Goal: Information Seeking & Learning: Learn about a topic

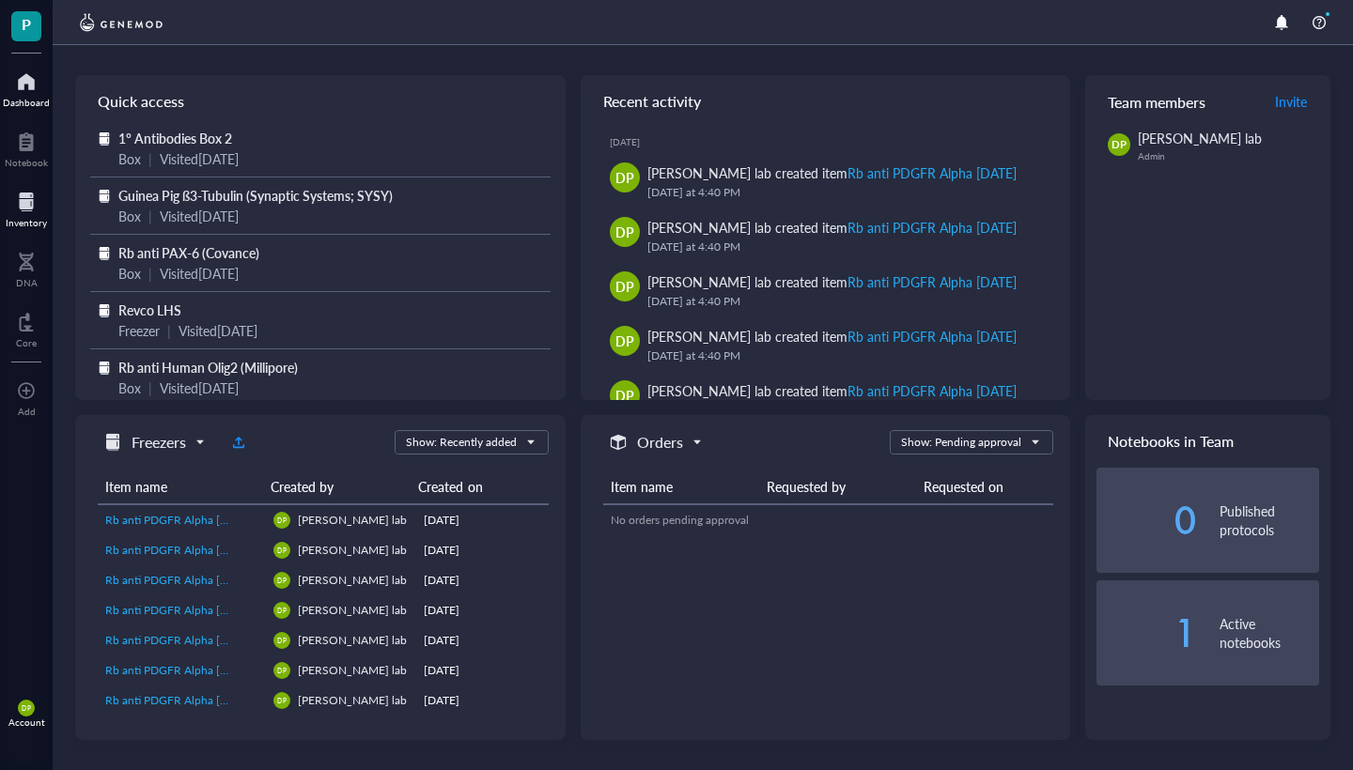
click at [22, 208] on div at bounding box center [26, 202] width 41 height 30
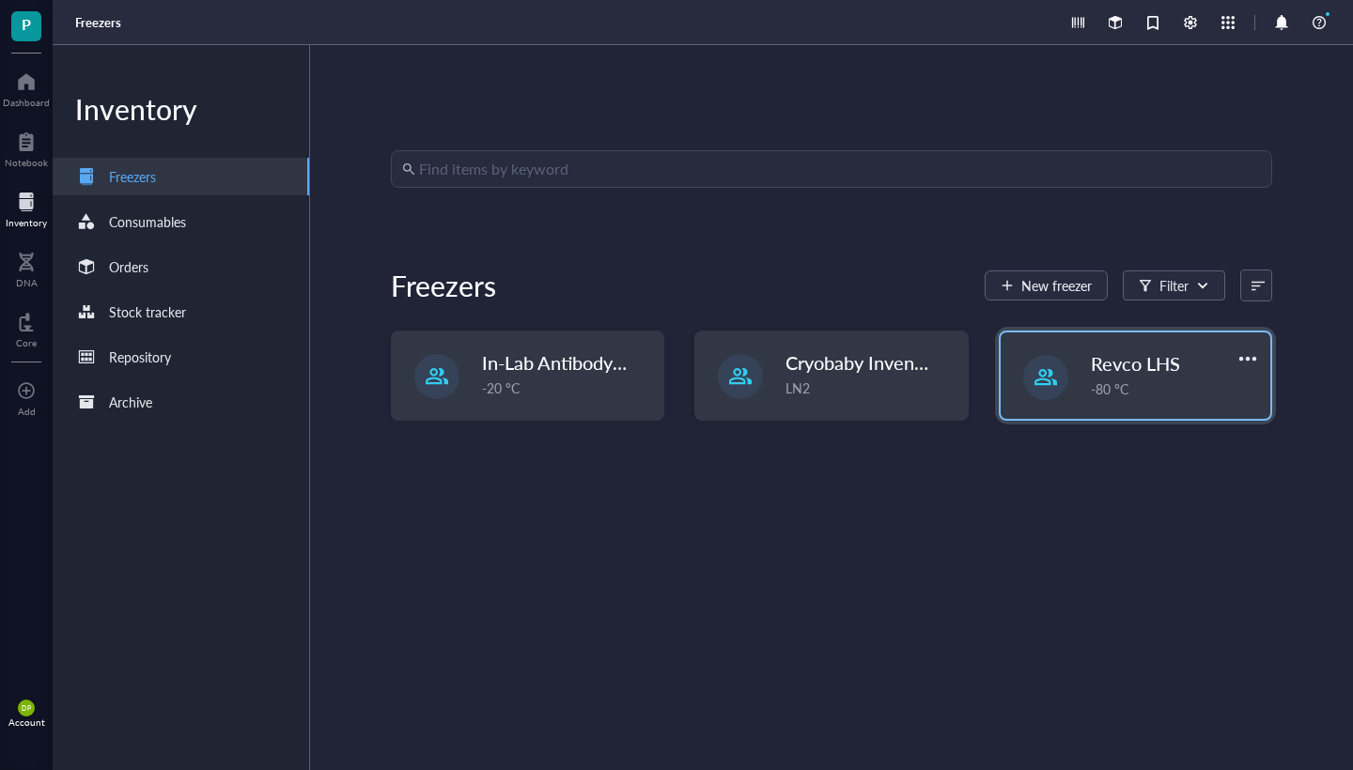
click at [1099, 366] on span "Revco LHS" at bounding box center [1135, 363] width 89 height 26
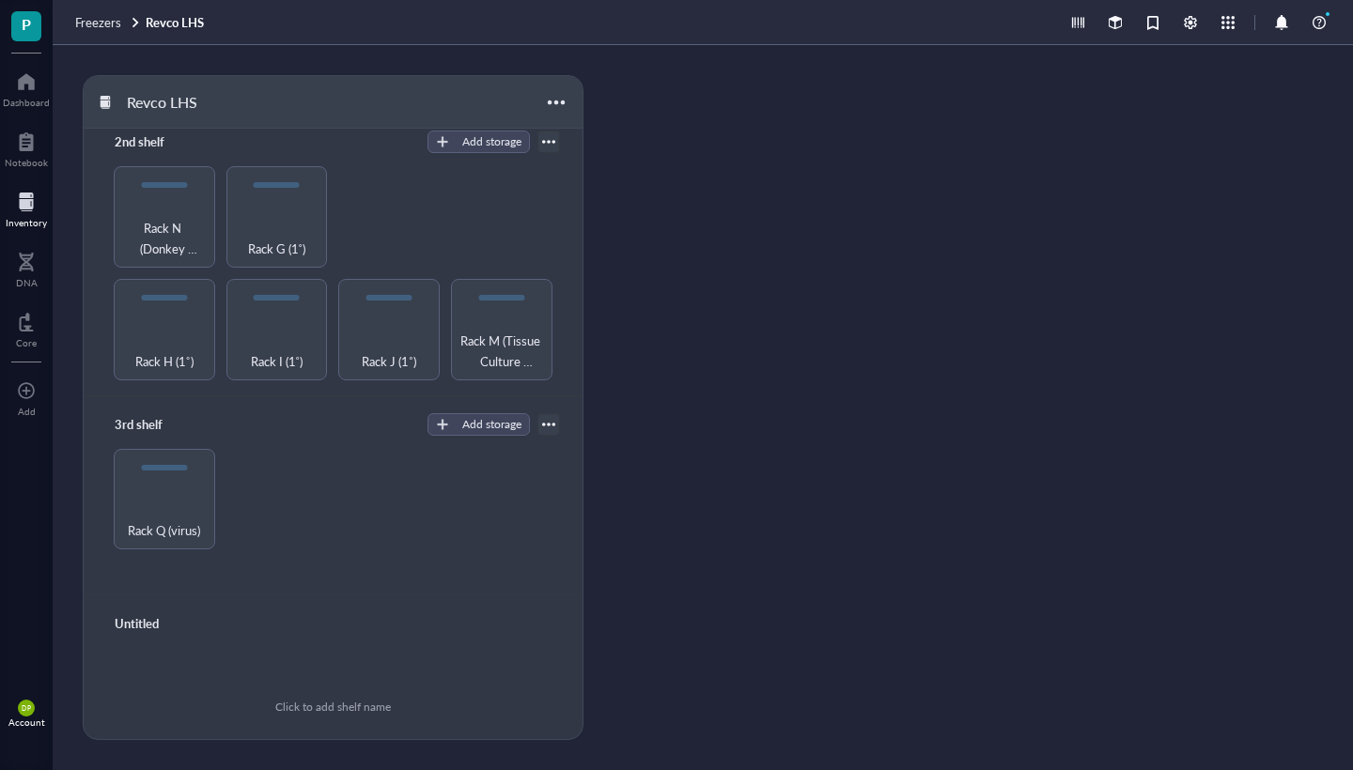
scroll to position [310, 0]
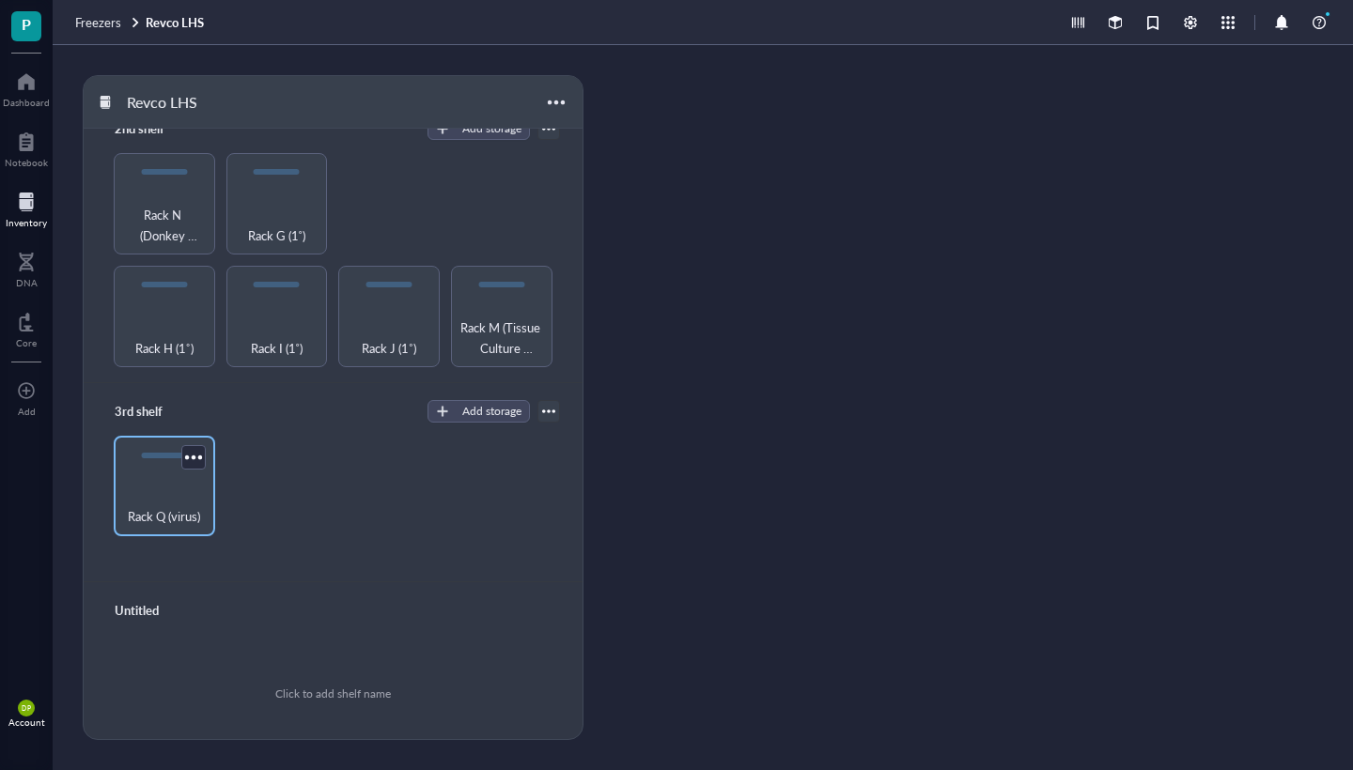
click at [195, 489] on div "Rack Q (virus)" at bounding box center [164, 506] width 83 height 41
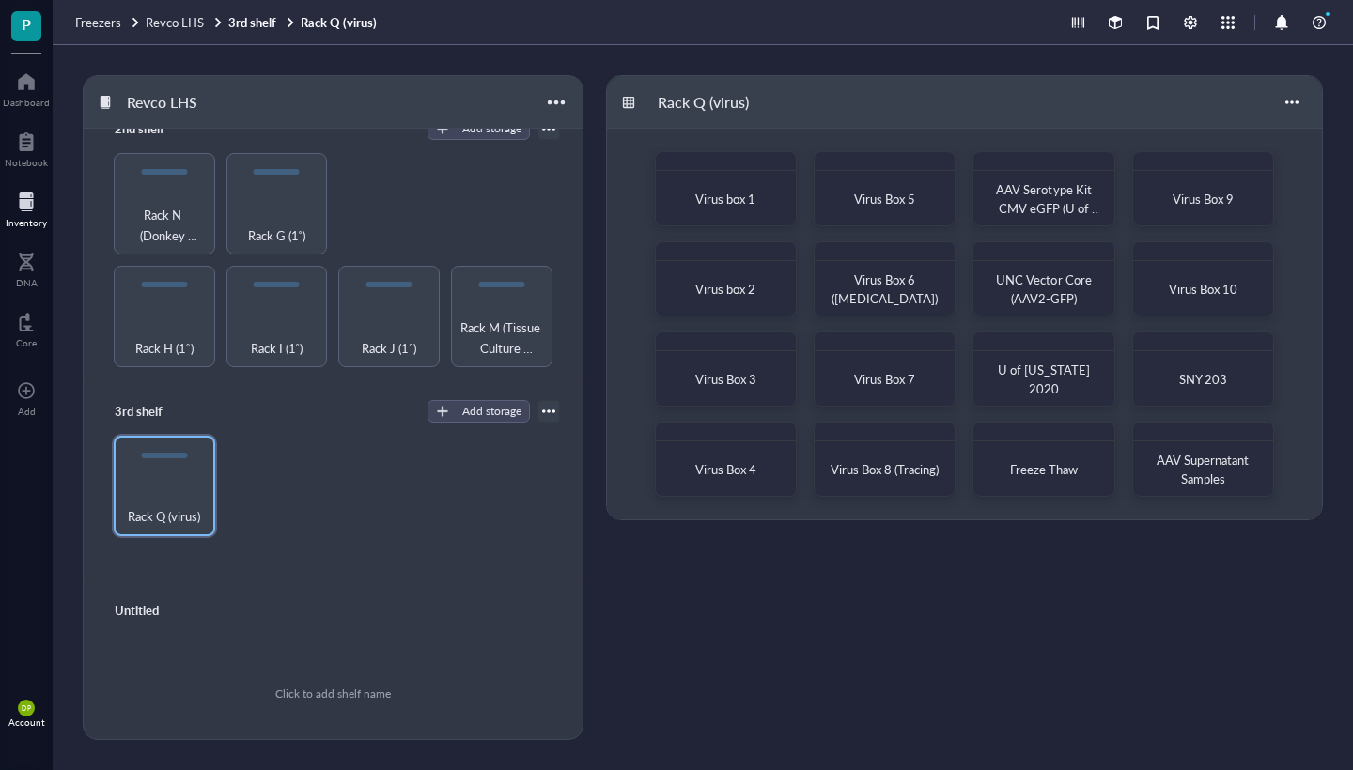
click at [689, 210] on div "Virus box 1" at bounding box center [725, 198] width 125 height 41
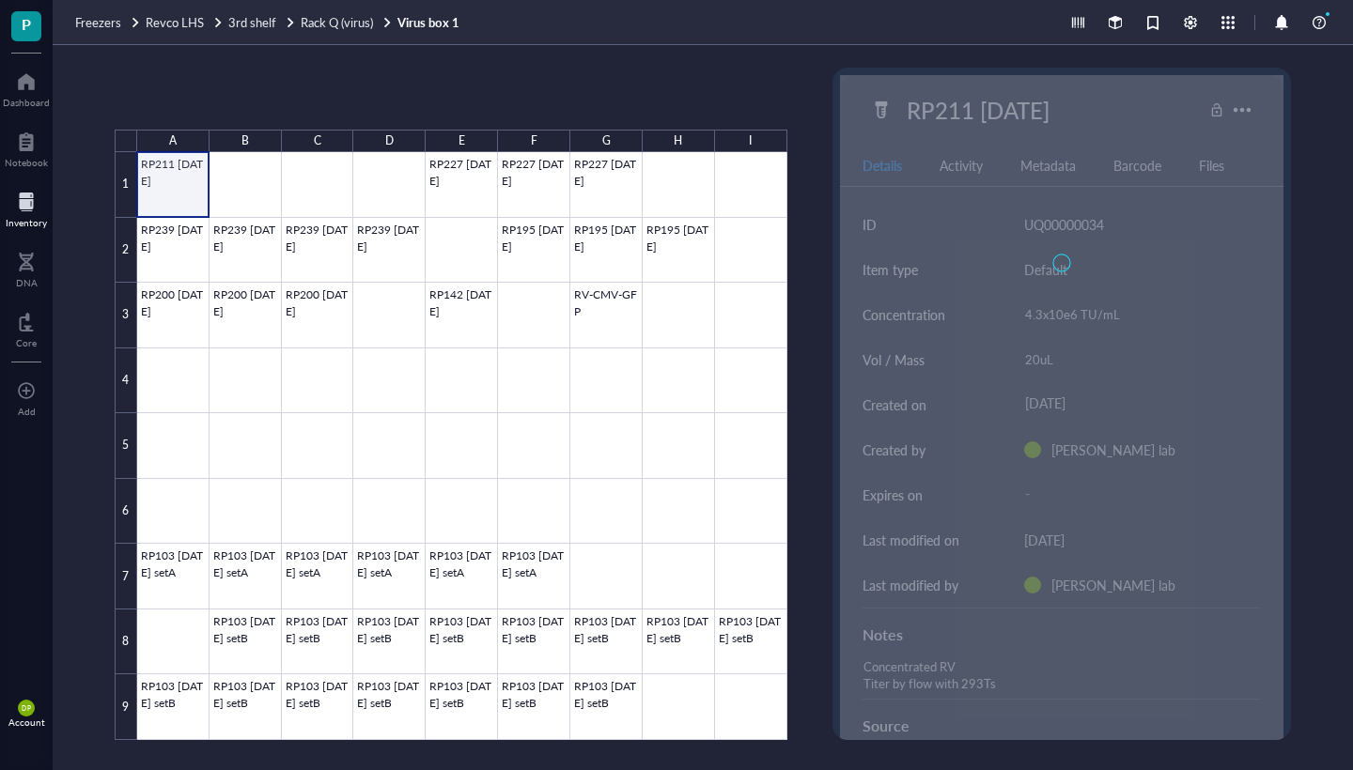
click at [182, 191] on div at bounding box center [462, 446] width 650 height 588
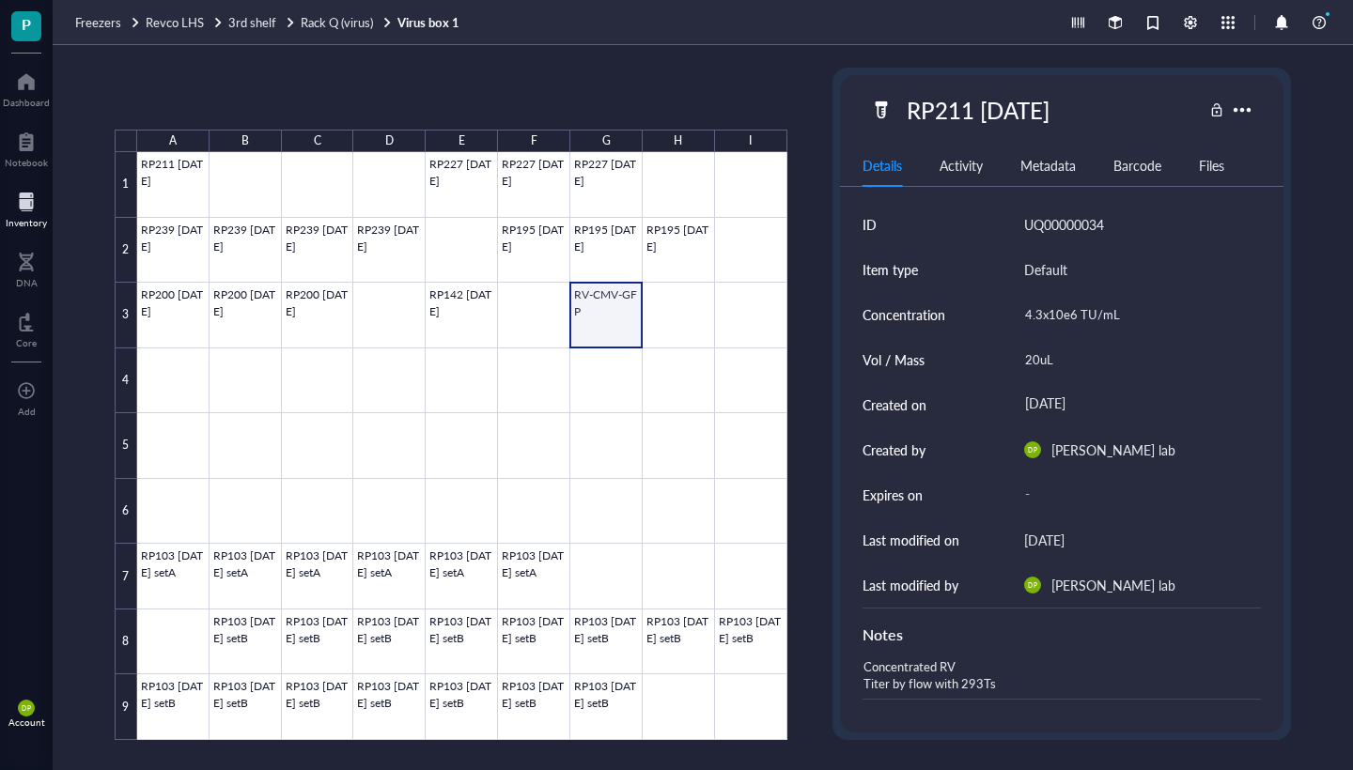
click at [616, 318] on div at bounding box center [462, 446] width 650 height 588
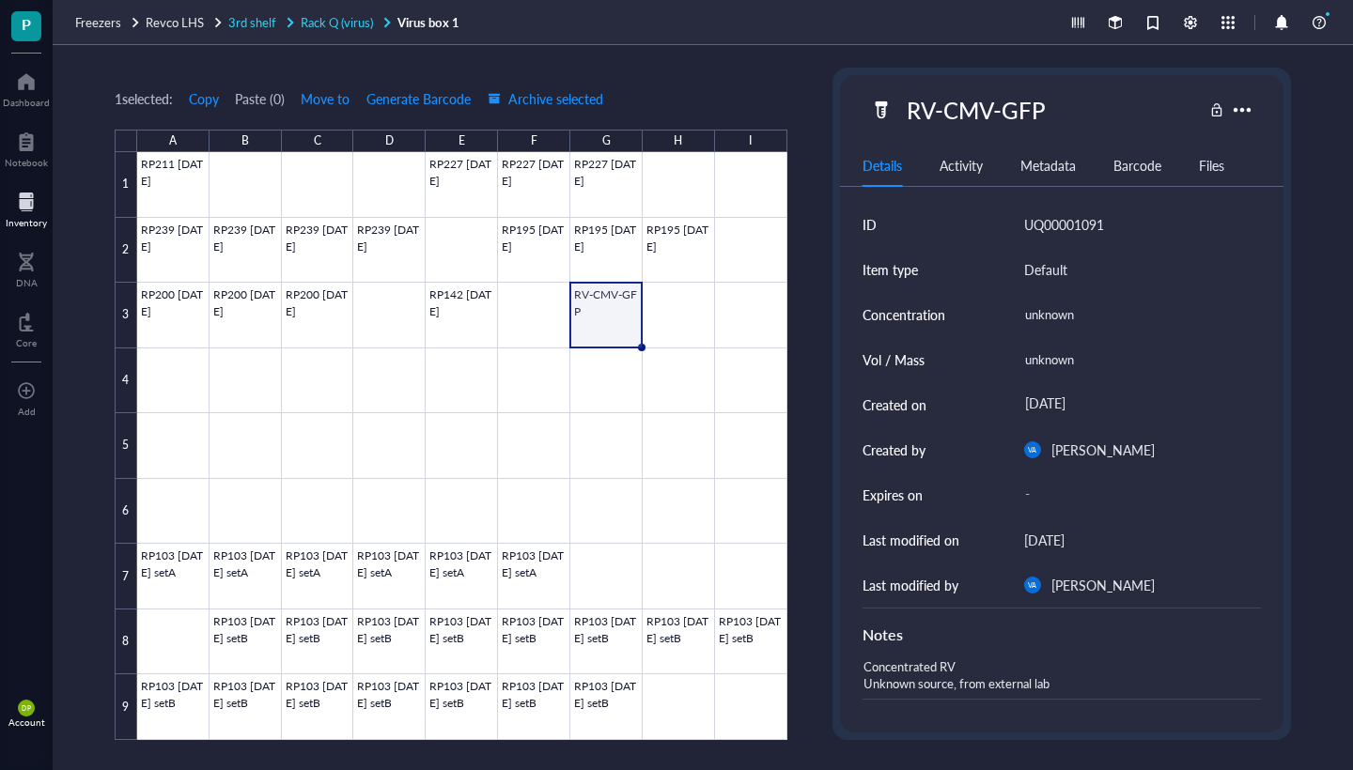
click at [358, 18] on span "Rack Q (virus)" at bounding box center [337, 22] width 72 height 18
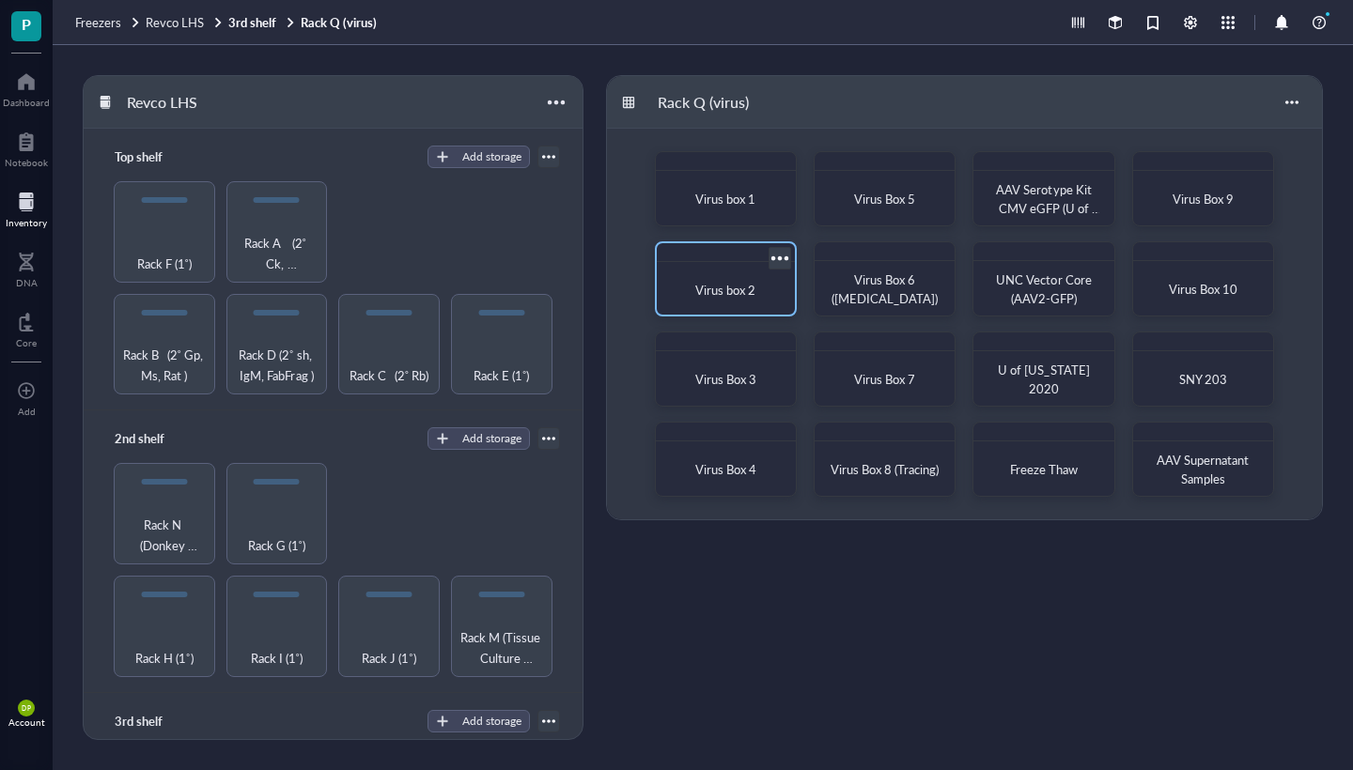
click at [705, 260] on div at bounding box center [726, 252] width 138 height 19
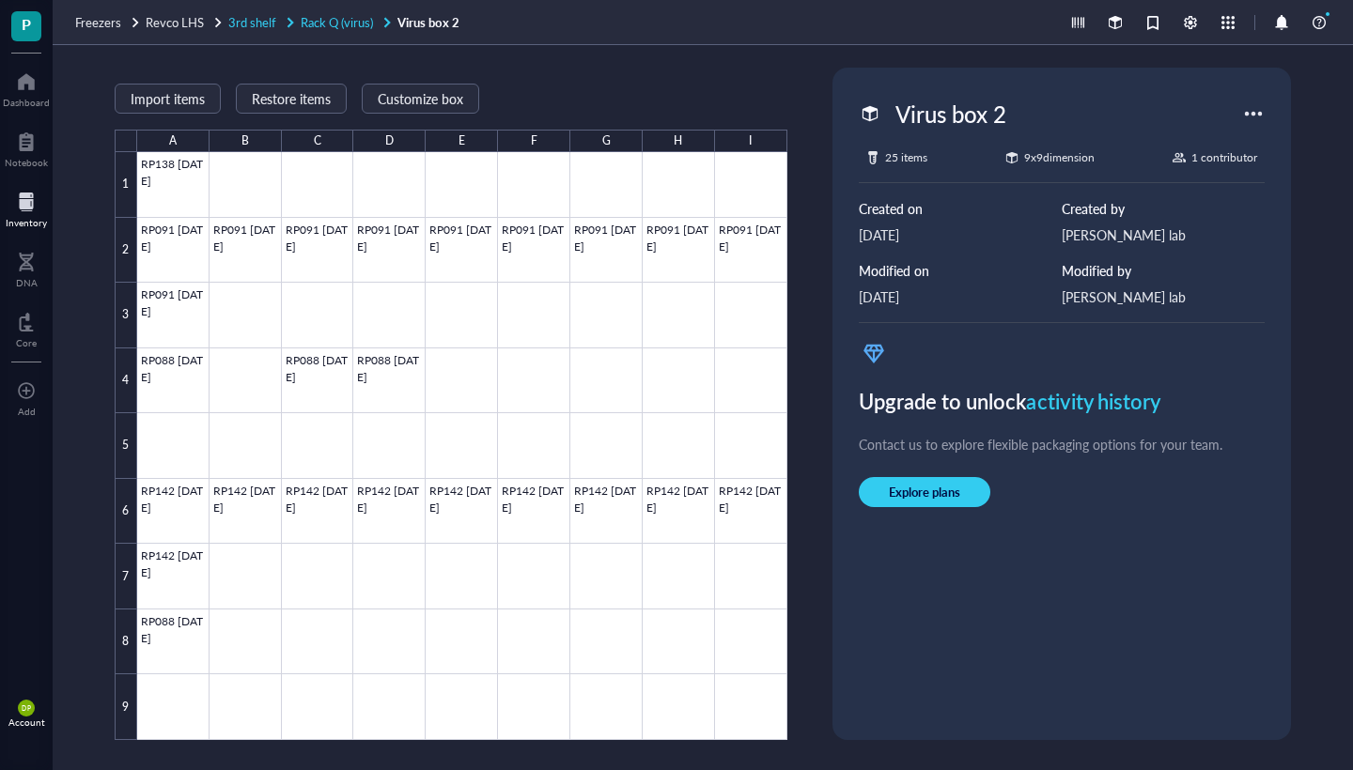
click at [367, 29] on span "Rack Q (virus)" at bounding box center [337, 22] width 72 height 18
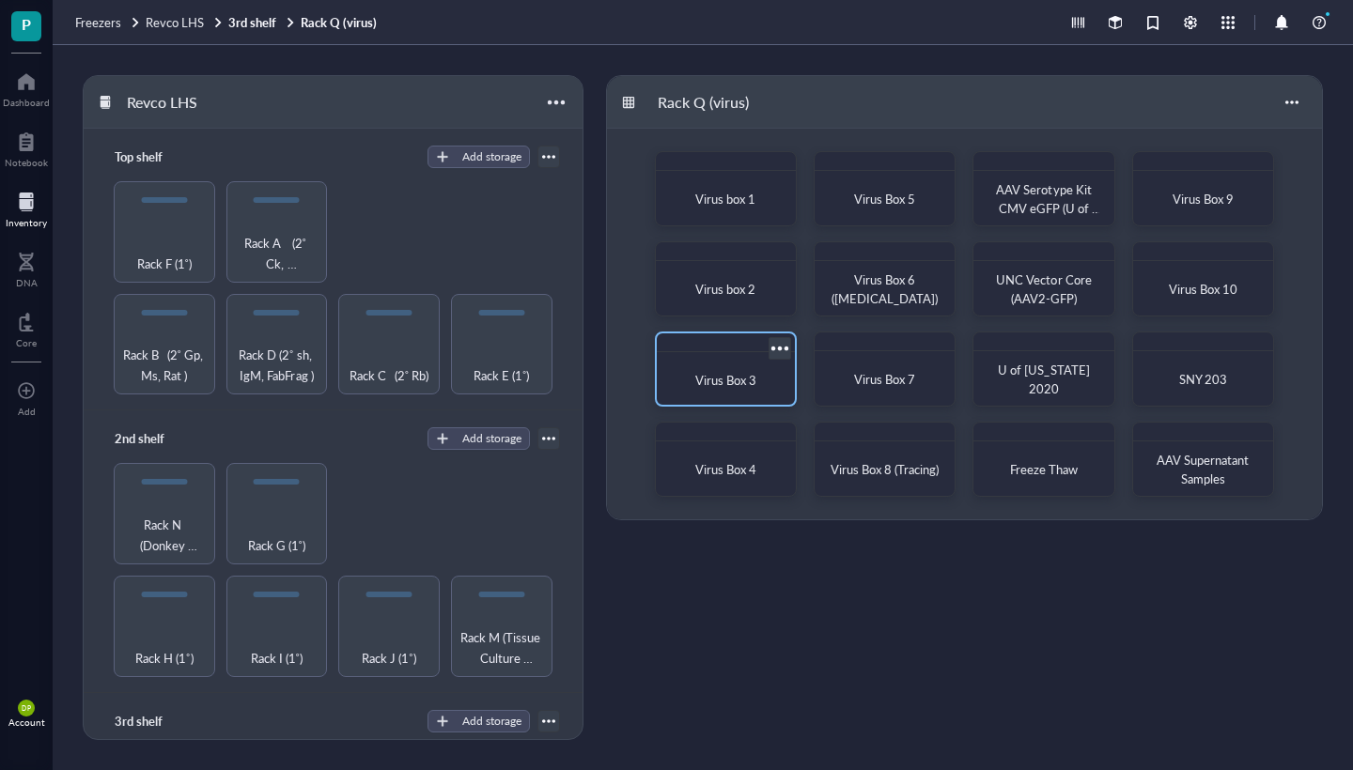
click at [758, 391] on div "Virus Box 3" at bounding box center [725, 380] width 123 height 41
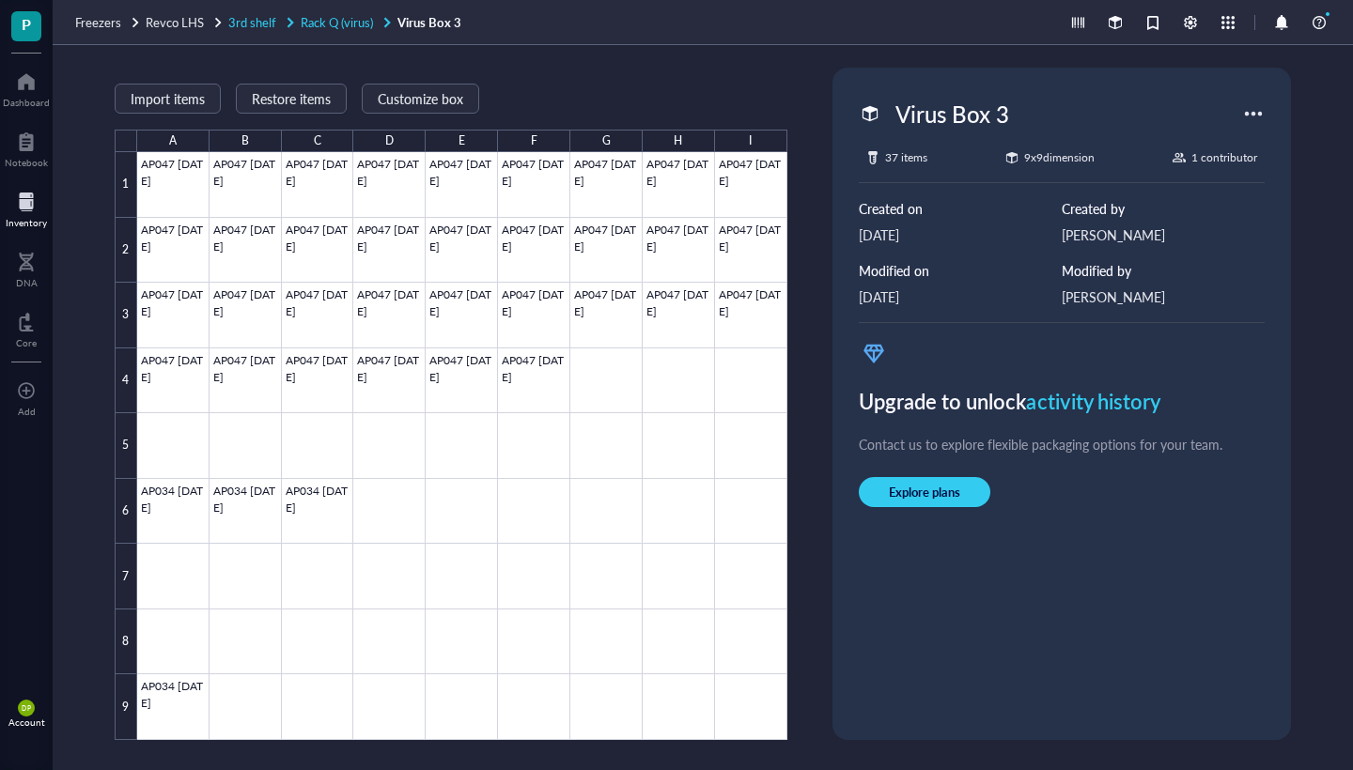
click at [363, 27] on span "Rack Q (virus)" at bounding box center [337, 22] width 72 height 18
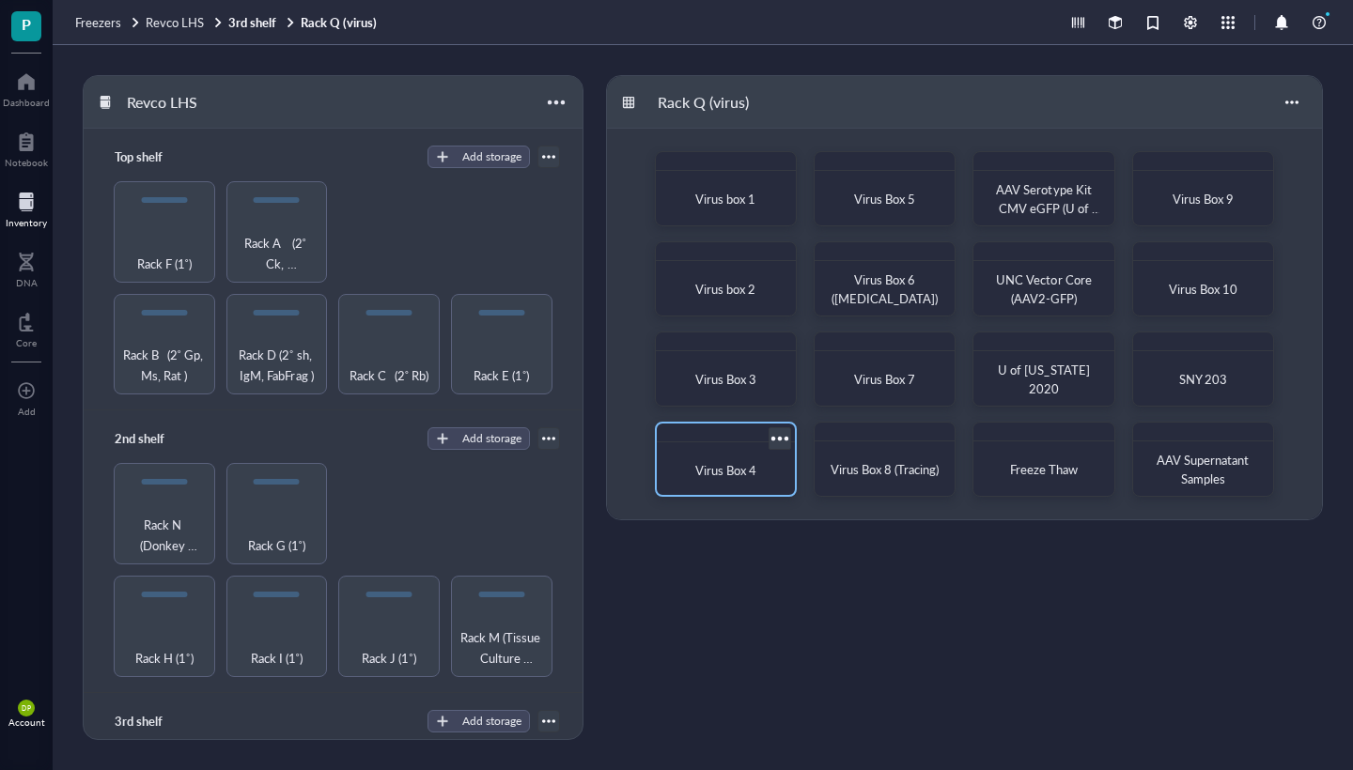
click at [706, 442] on div at bounding box center [726, 433] width 138 height 19
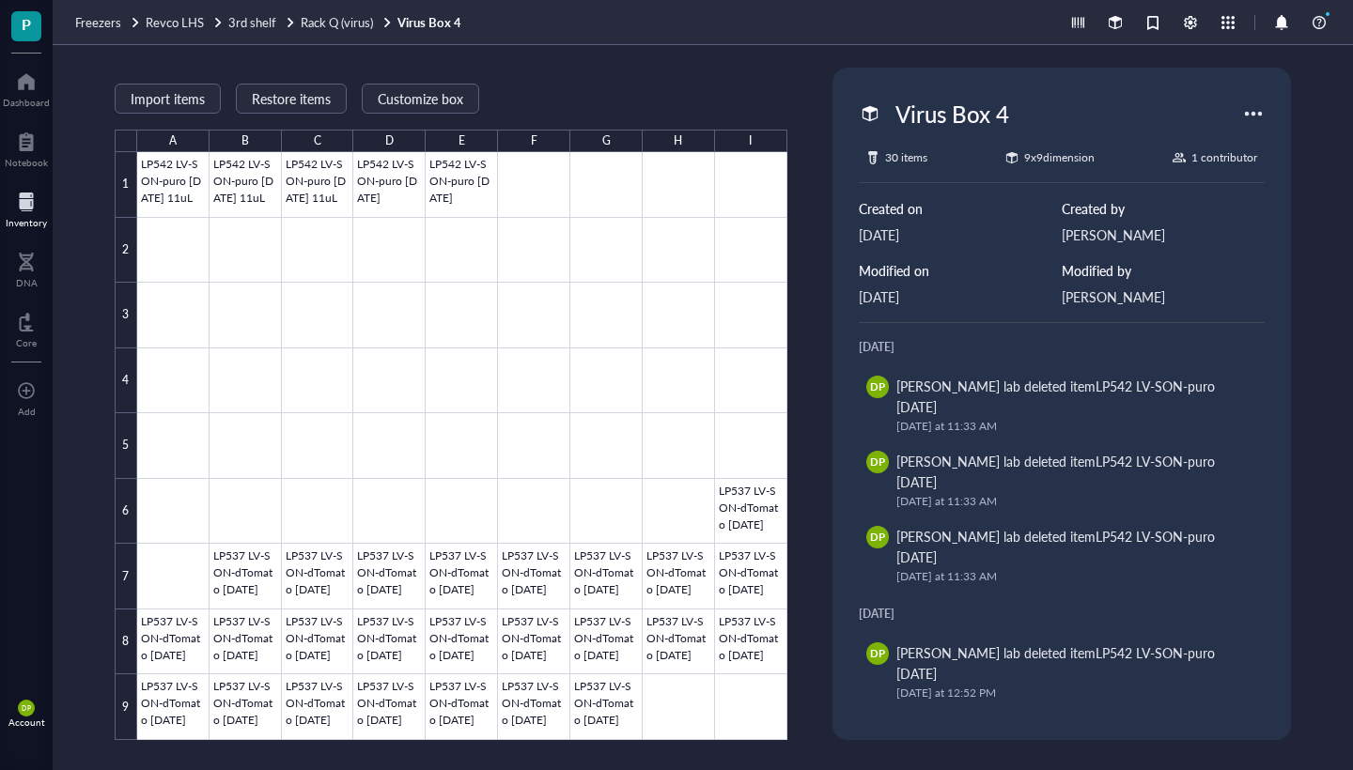
click at [355, 31] on div "Freezers Revco LHS 3rd shelf Rack Q (virus) Virus Box 4" at bounding box center [703, 22] width 1300 height 45
click at [350, 28] on span "Rack Q (virus)" at bounding box center [337, 22] width 72 height 18
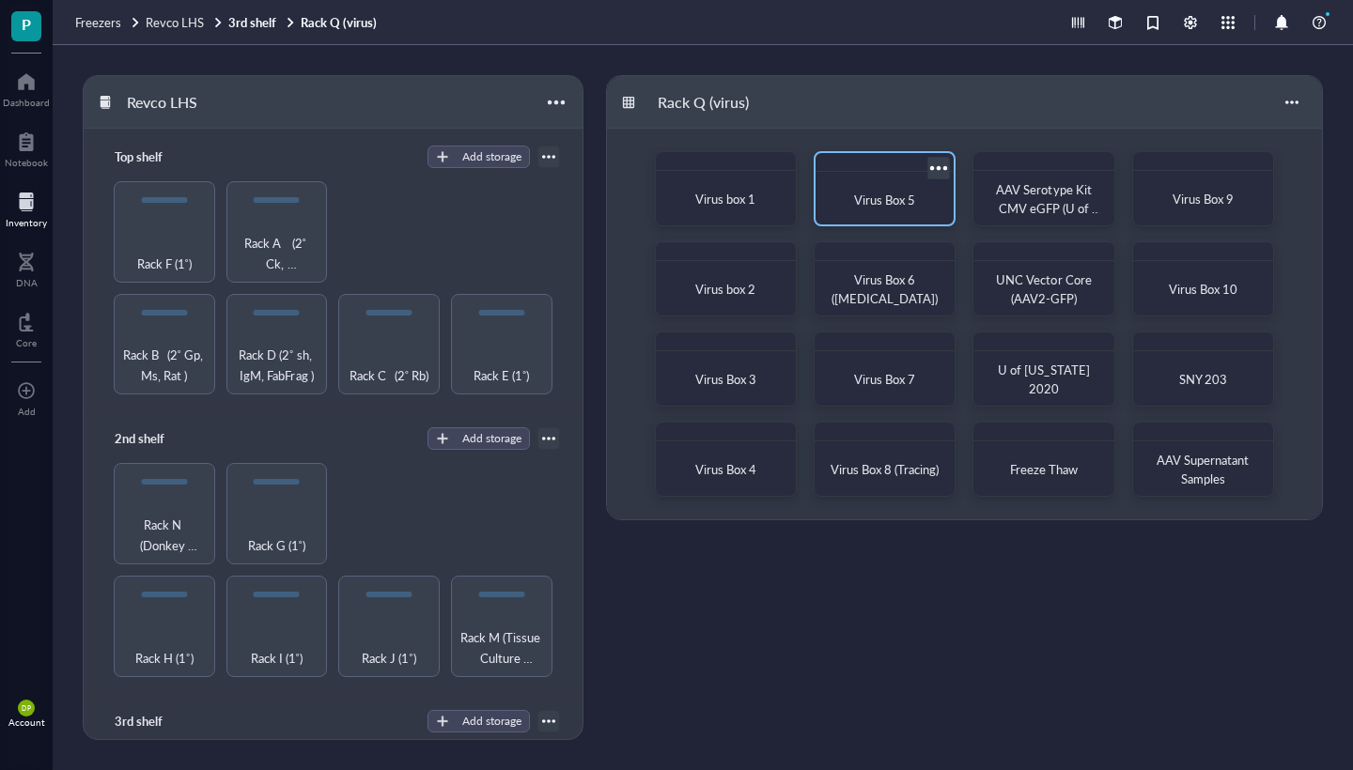
click at [901, 208] on span "Virus Box 5" at bounding box center [884, 200] width 61 height 18
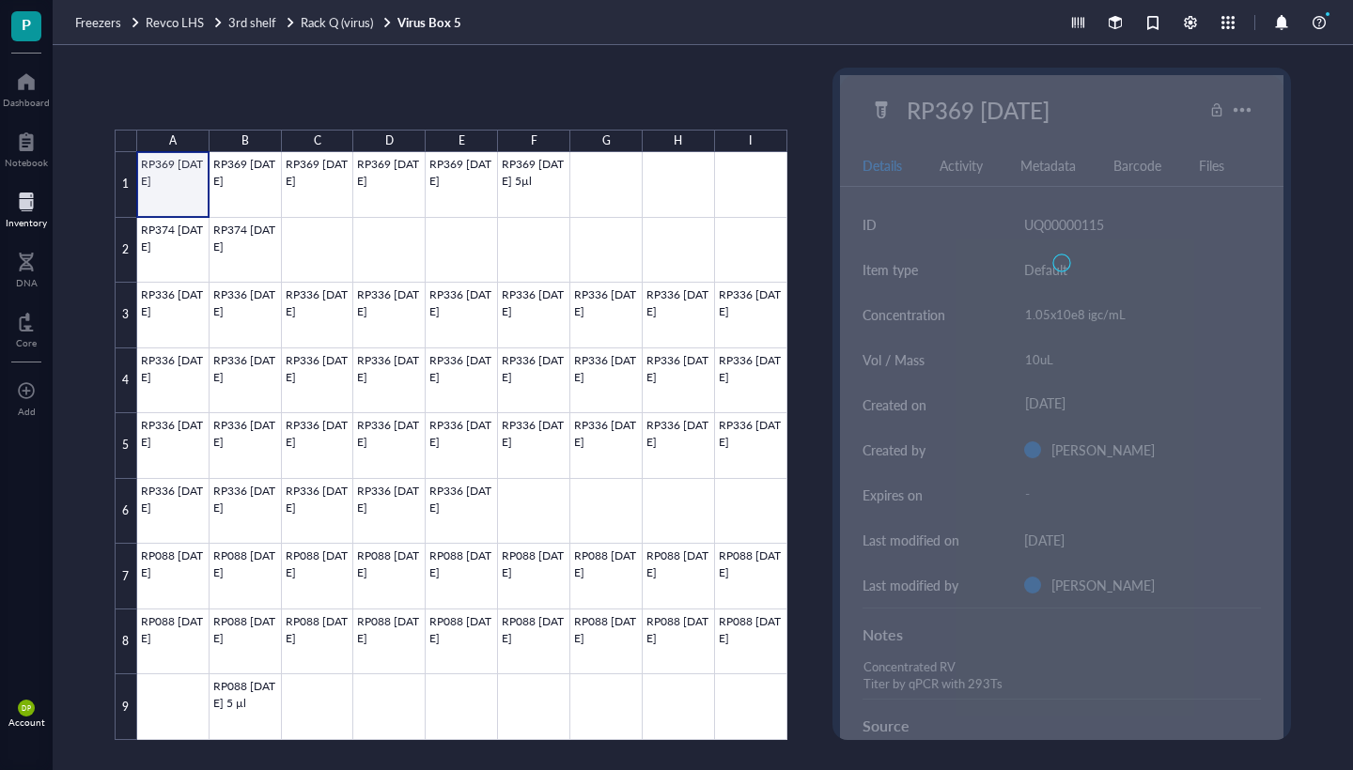
click at [191, 184] on div at bounding box center [462, 446] width 650 height 588
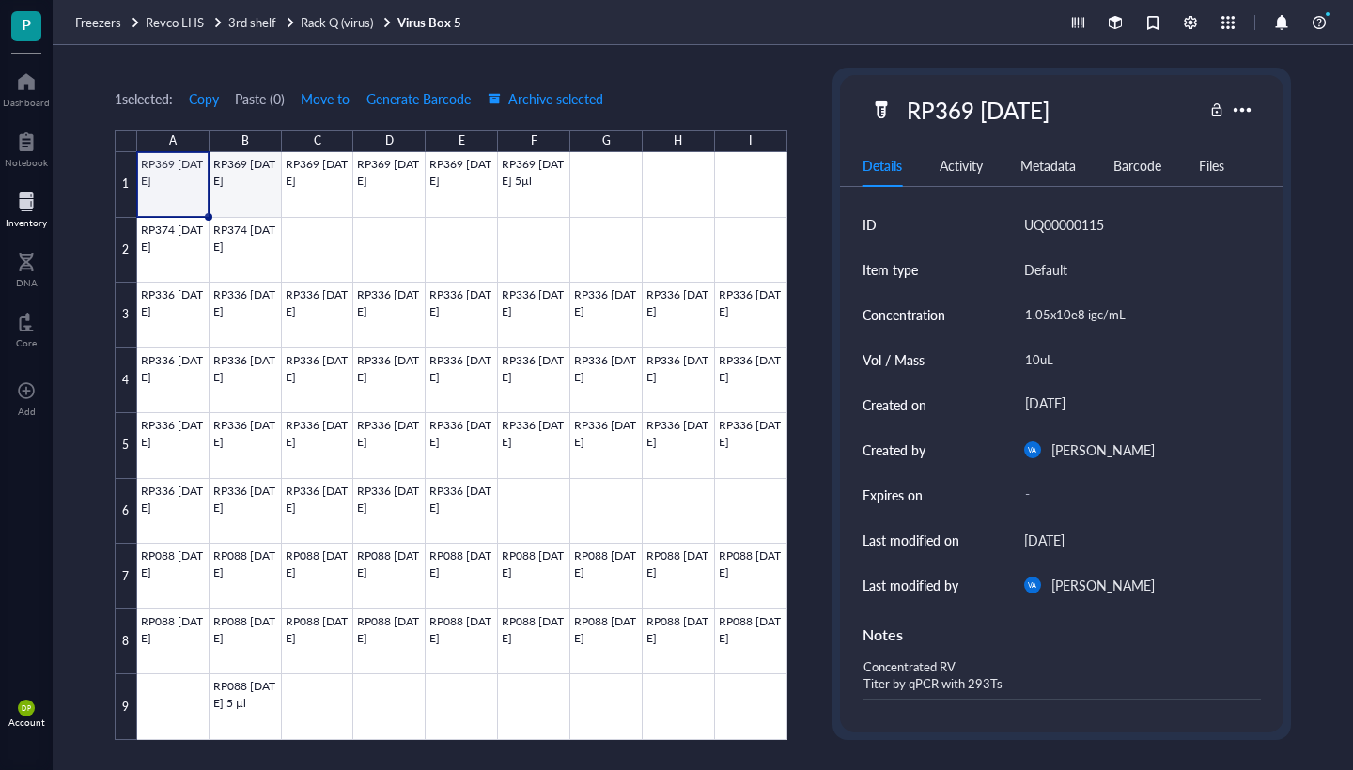
click at [213, 194] on div at bounding box center [462, 446] width 650 height 588
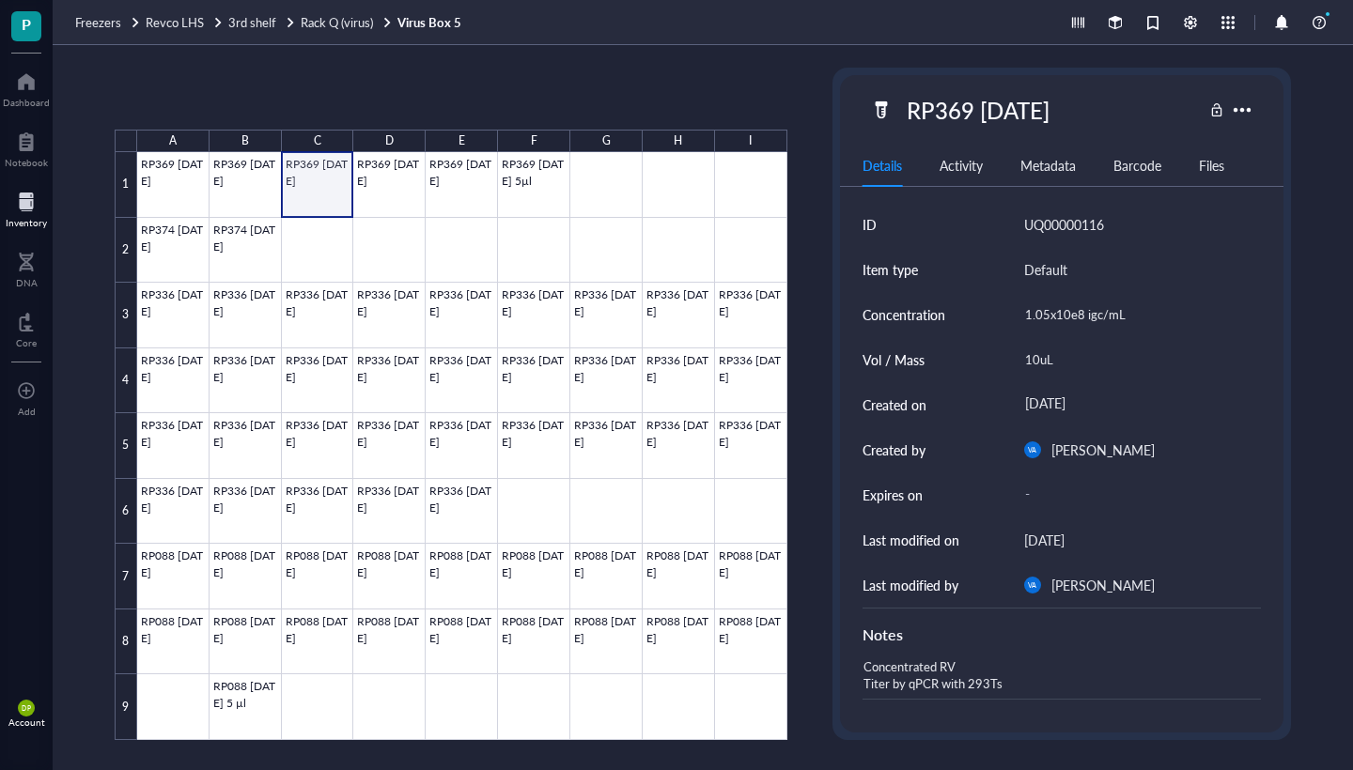
click at [343, 194] on div at bounding box center [462, 446] width 650 height 588
click at [403, 198] on div at bounding box center [462, 446] width 650 height 588
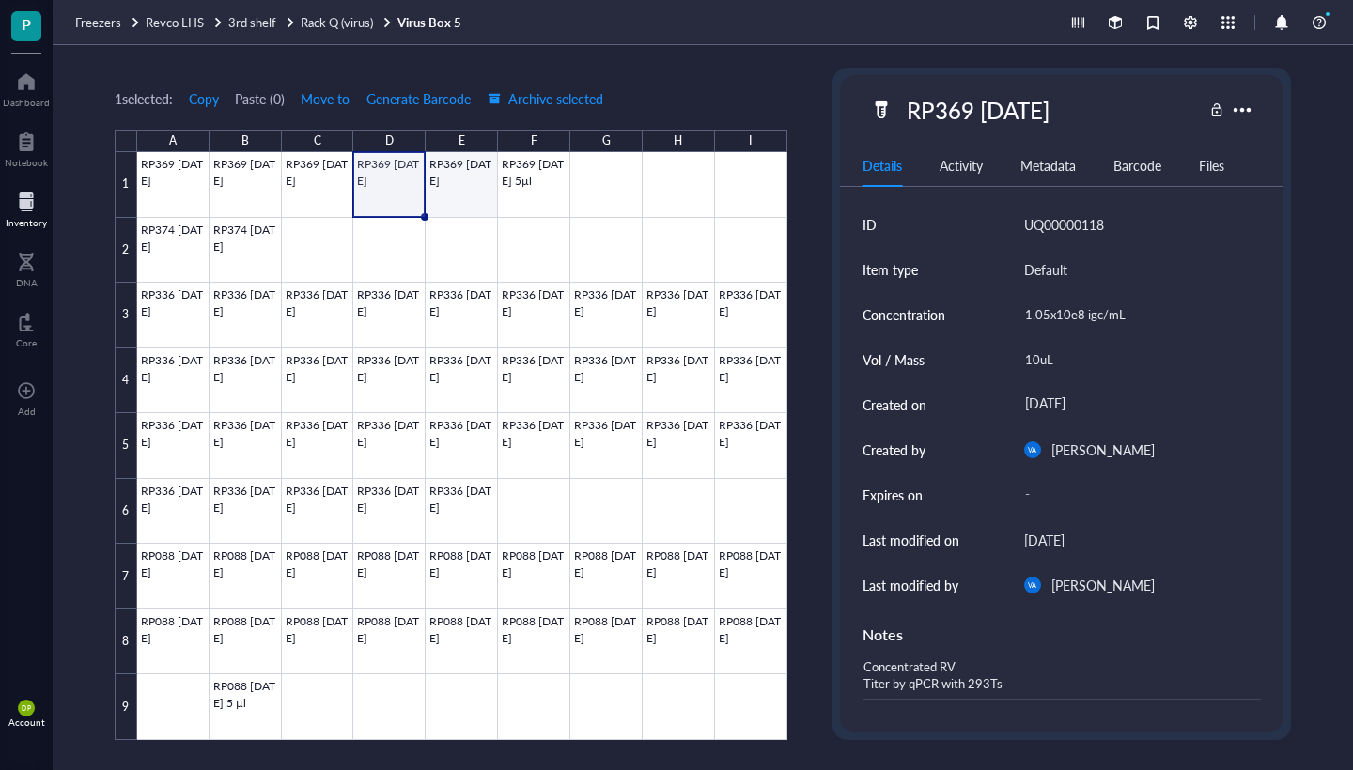
click at [488, 195] on div at bounding box center [462, 446] width 650 height 588
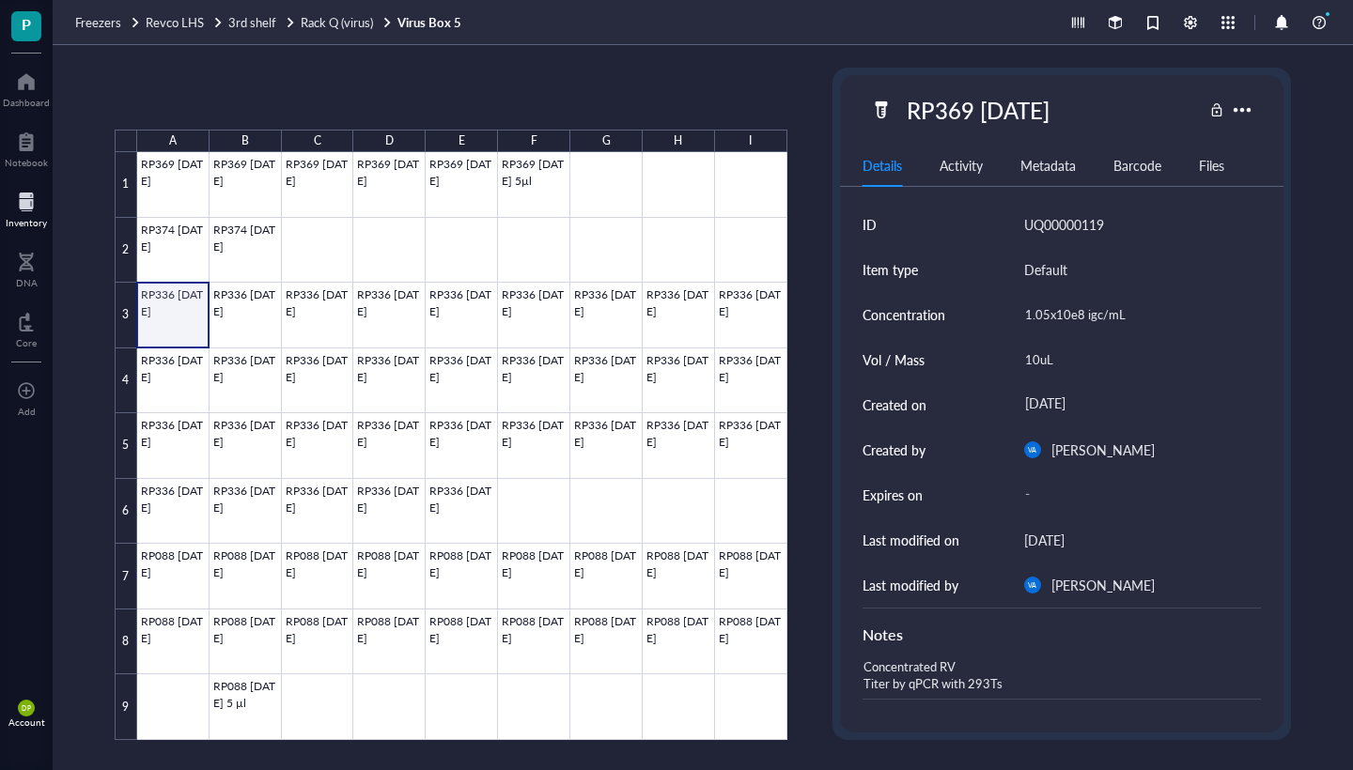
click at [170, 293] on div at bounding box center [462, 446] width 650 height 588
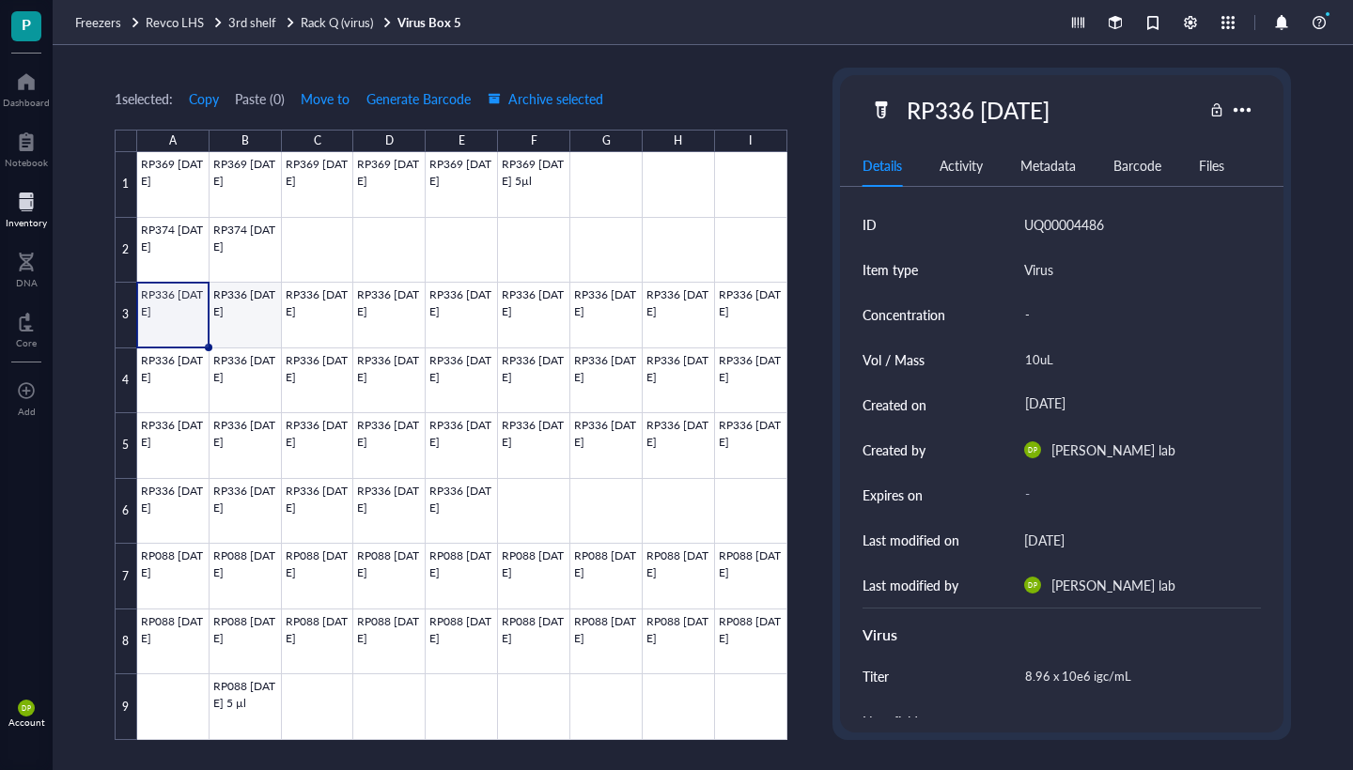
click at [218, 321] on div at bounding box center [462, 446] width 650 height 588
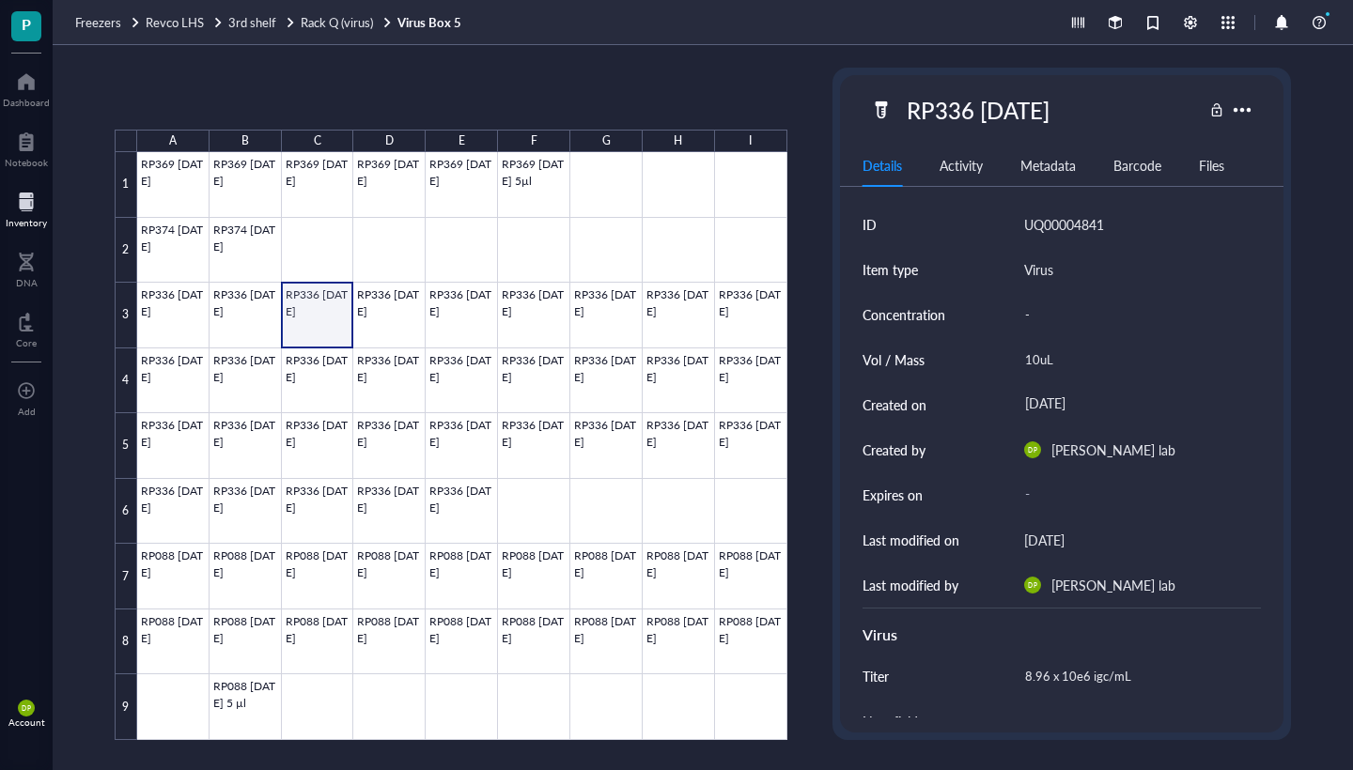
click at [331, 319] on div at bounding box center [462, 446] width 650 height 588
click at [759, 325] on div at bounding box center [462, 446] width 650 height 588
click at [750, 429] on div at bounding box center [462, 446] width 650 height 588
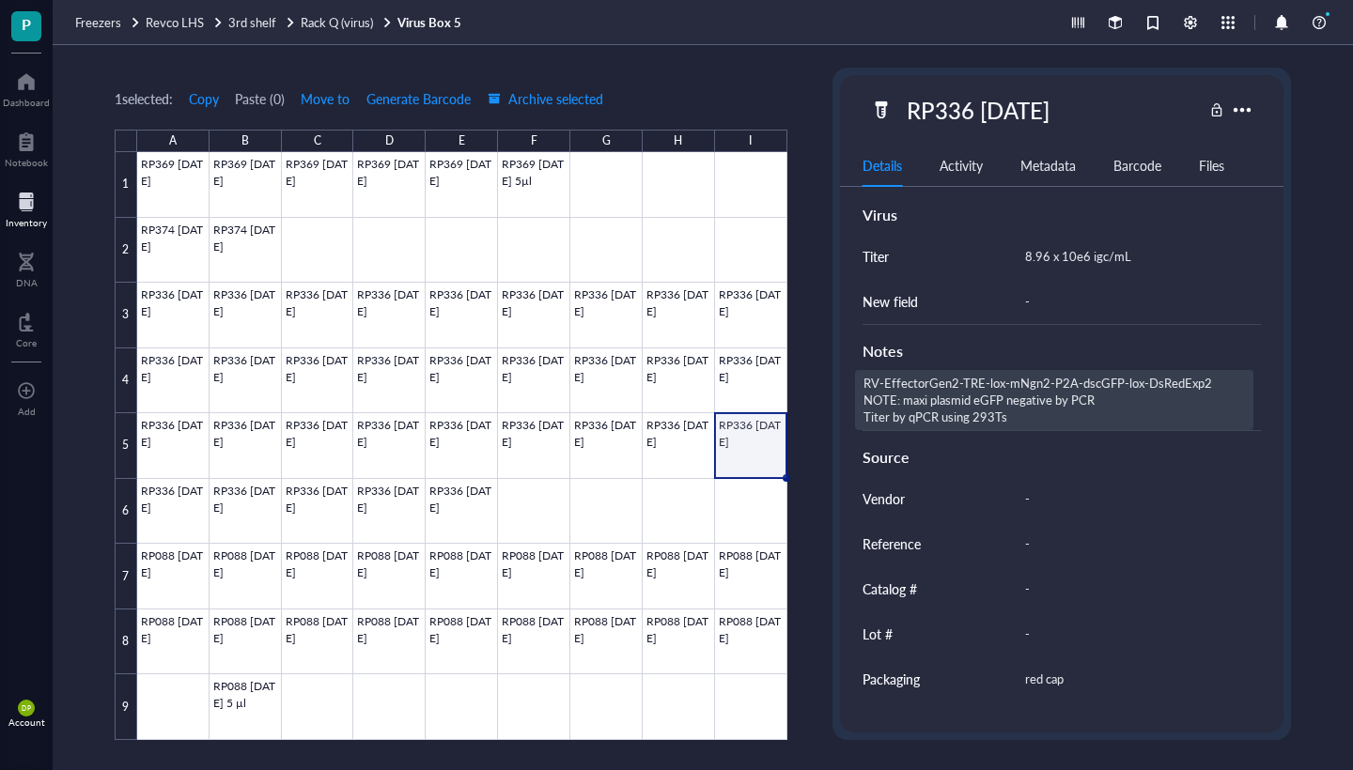
scroll to position [400, 0]
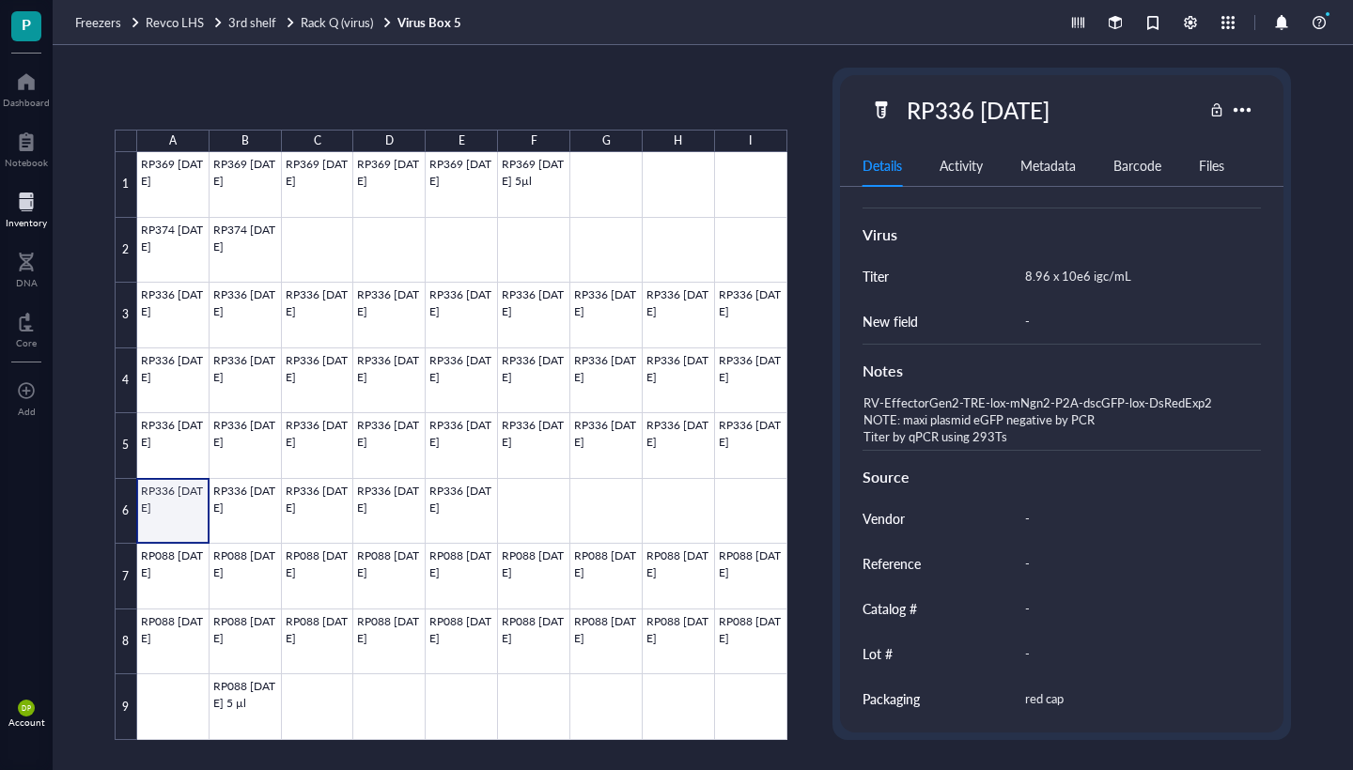
click at [173, 505] on div at bounding box center [462, 446] width 650 height 588
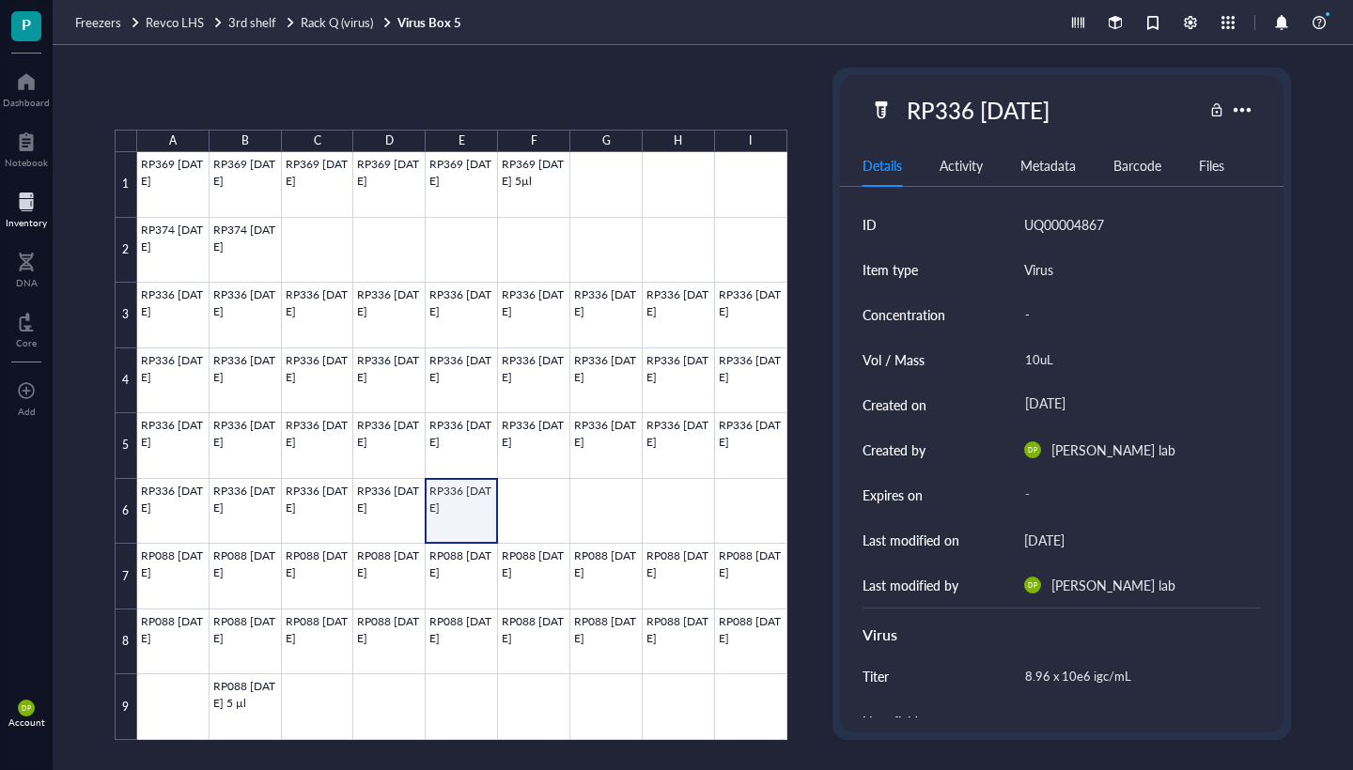
click at [470, 527] on div at bounding box center [462, 446] width 650 height 588
click at [190, 566] on div at bounding box center [462, 446] width 650 height 588
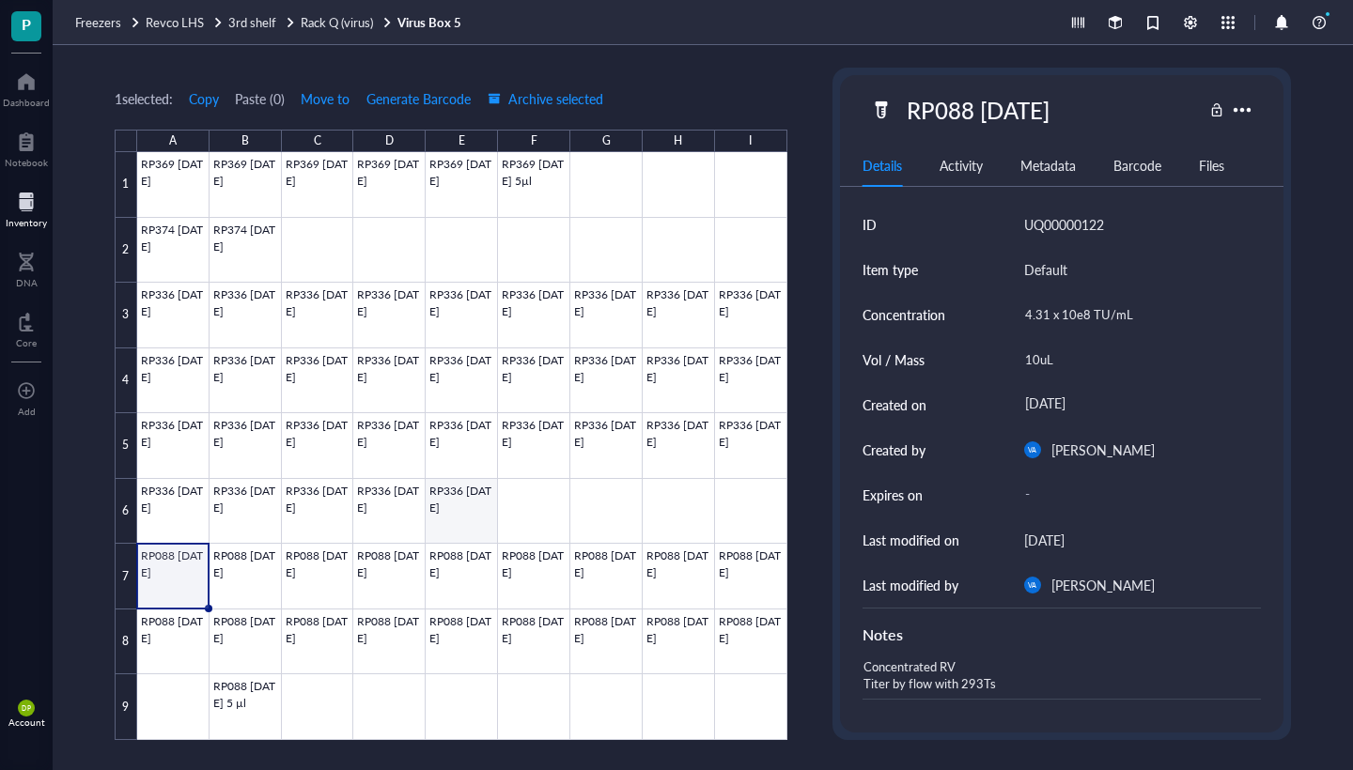
click at [471, 500] on div at bounding box center [462, 446] width 650 height 588
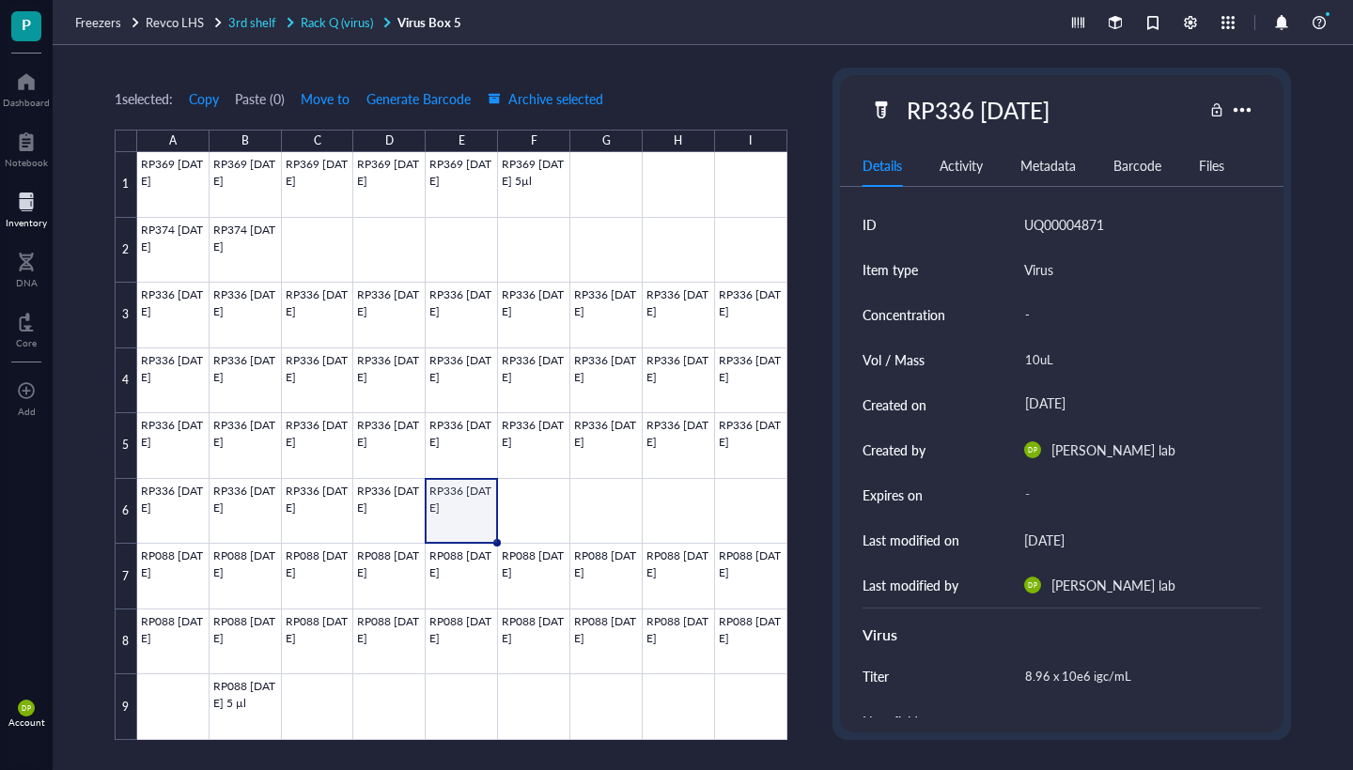
click at [352, 26] on span "Rack Q (virus)" at bounding box center [337, 22] width 72 height 18
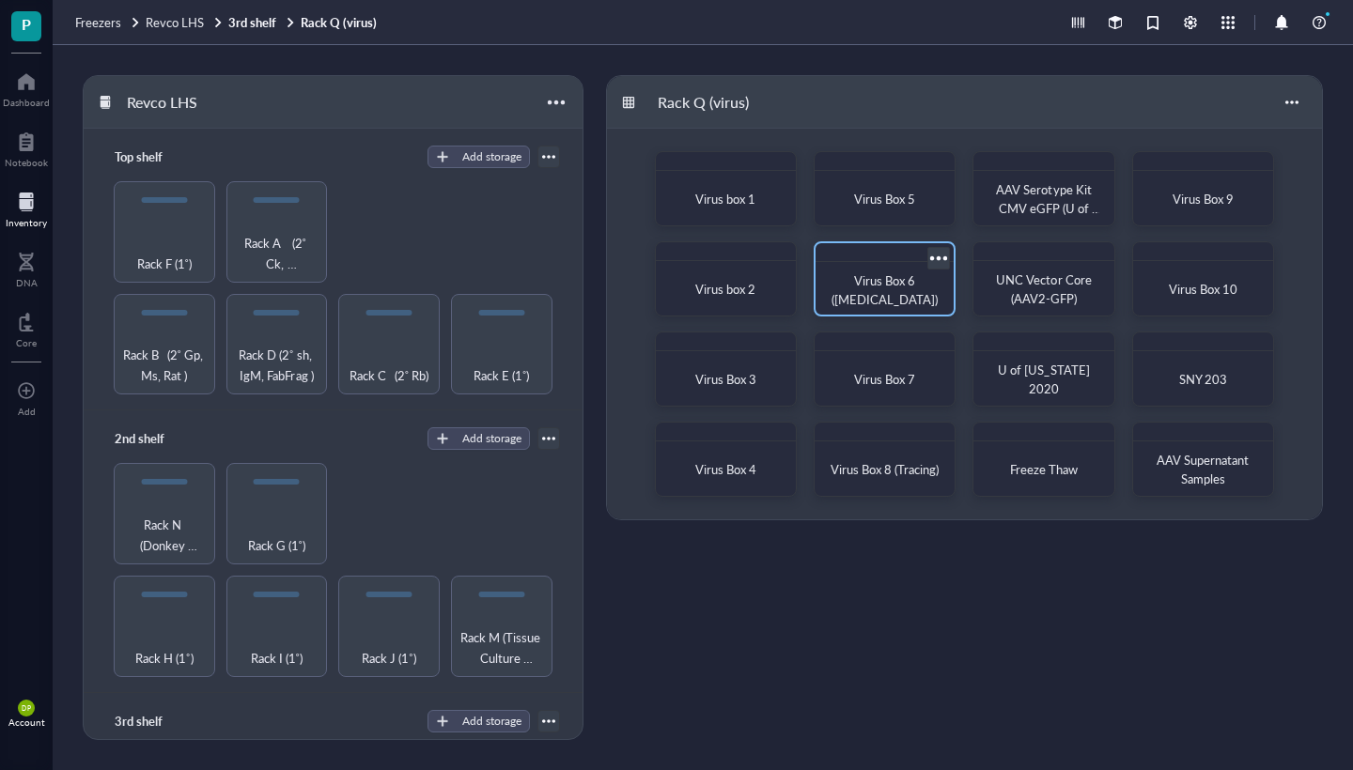
click at [875, 267] on div "Virus Box 6 ([MEDICAL_DATA])" at bounding box center [885, 278] width 142 height 75
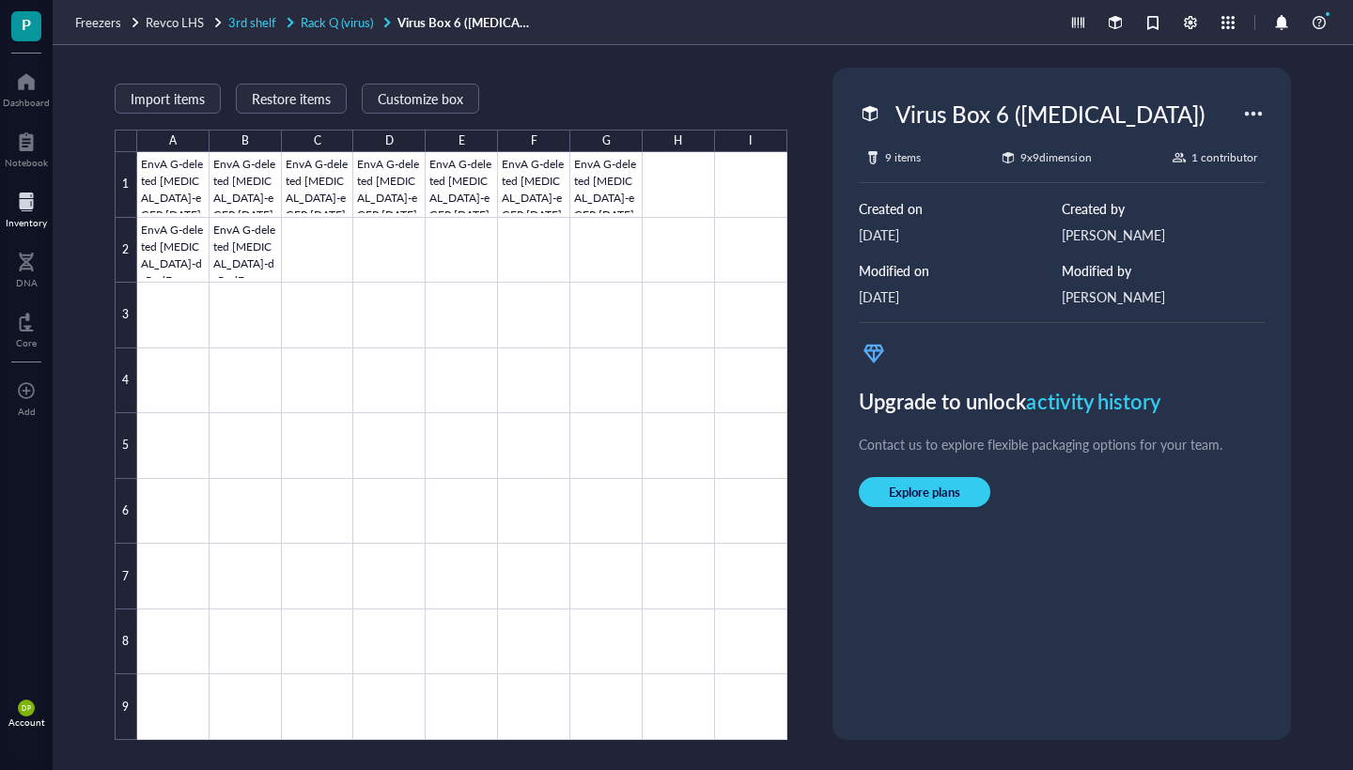
click at [336, 19] on span "Rack Q (virus)" at bounding box center [337, 22] width 72 height 18
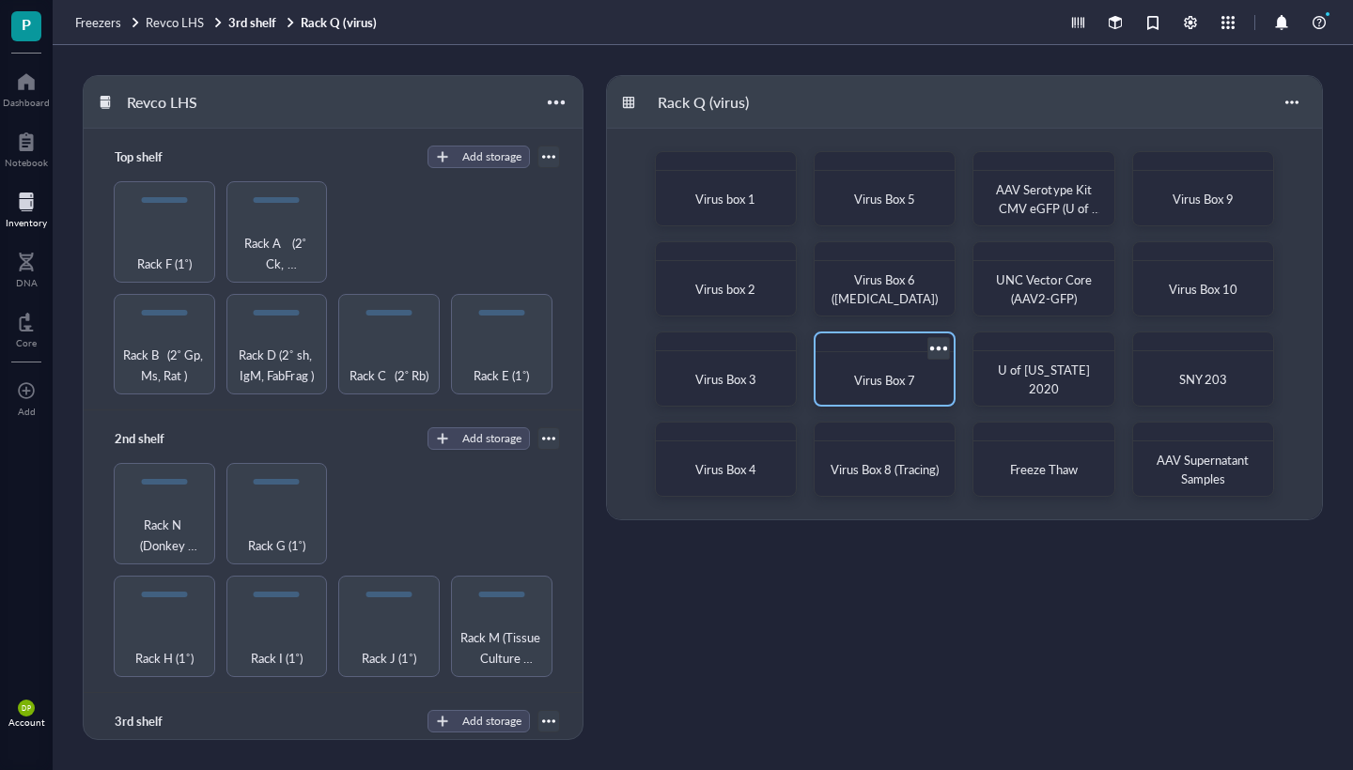
click at [873, 396] on div "Virus Box 7" at bounding box center [884, 380] width 123 height 41
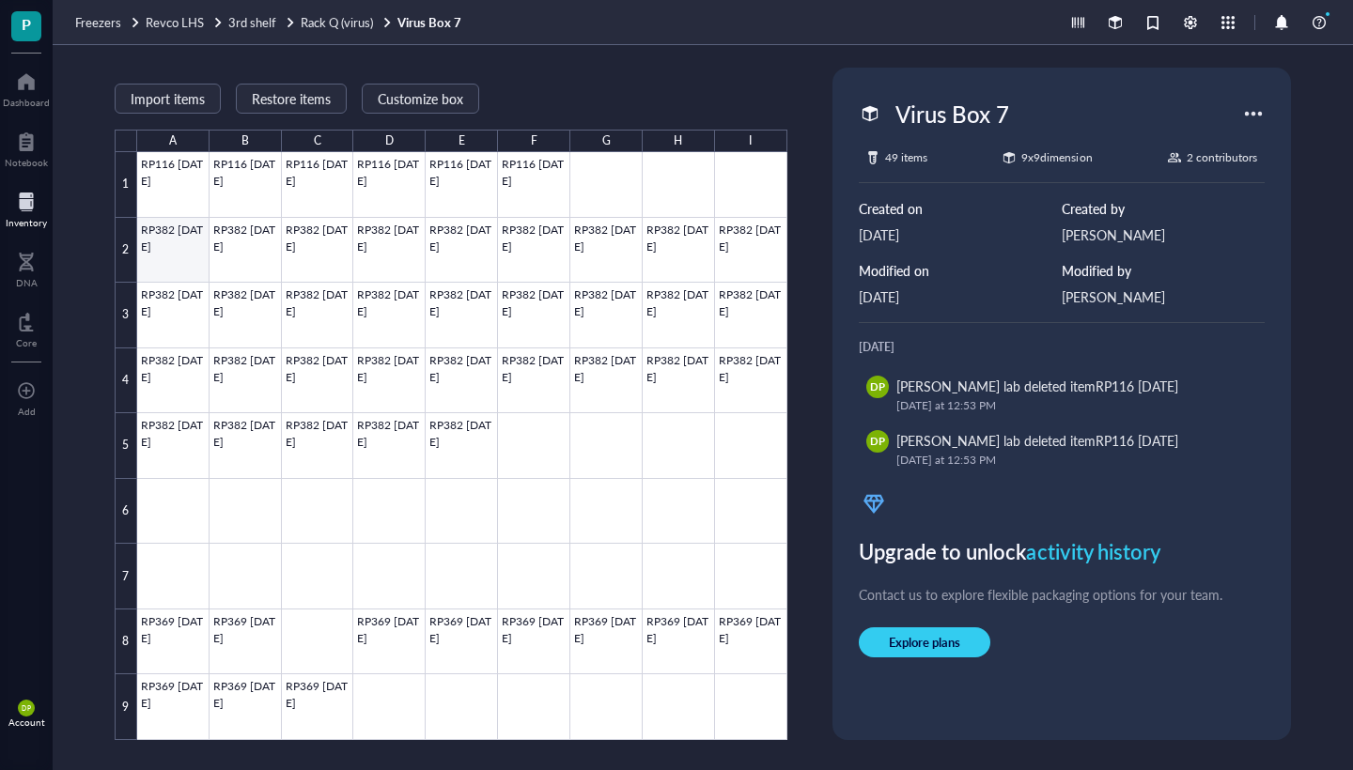
click at [189, 257] on div at bounding box center [462, 446] width 650 height 588
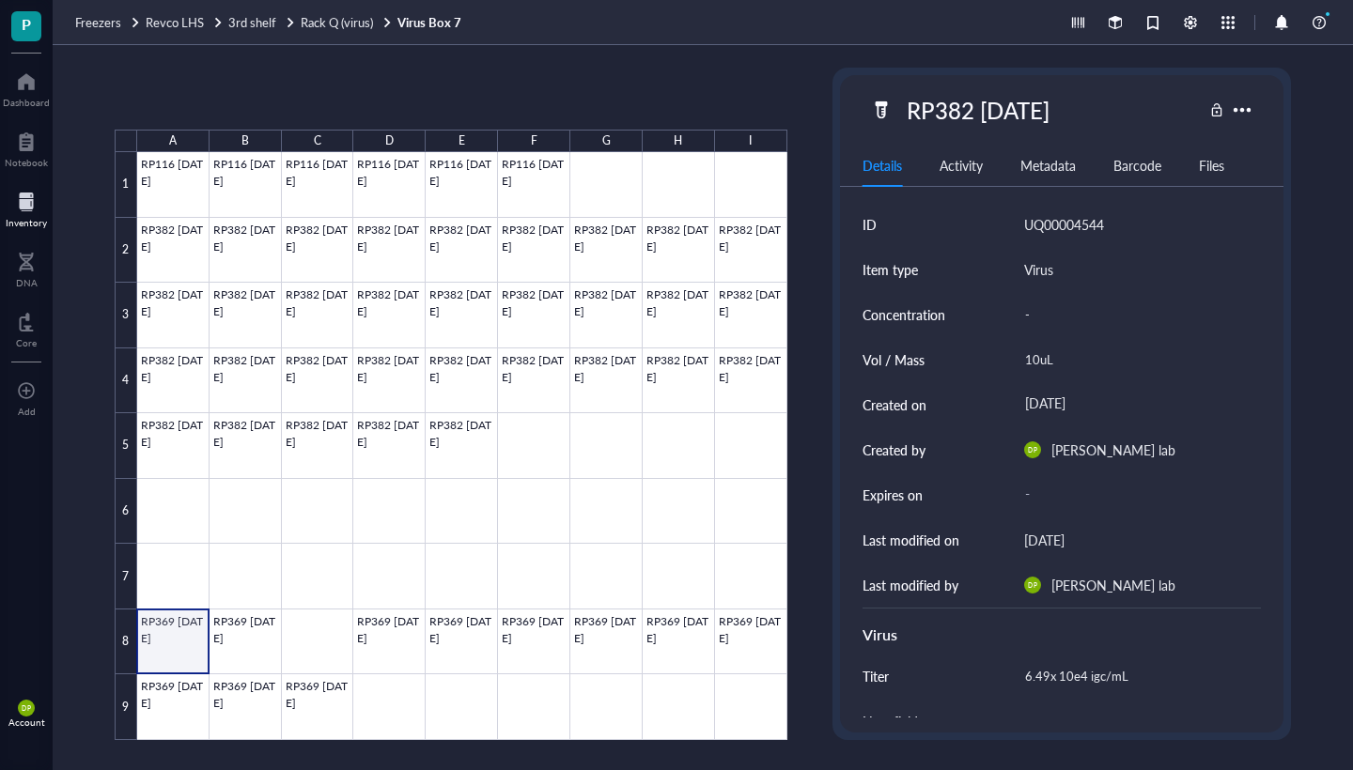
click at [178, 653] on div at bounding box center [462, 446] width 650 height 588
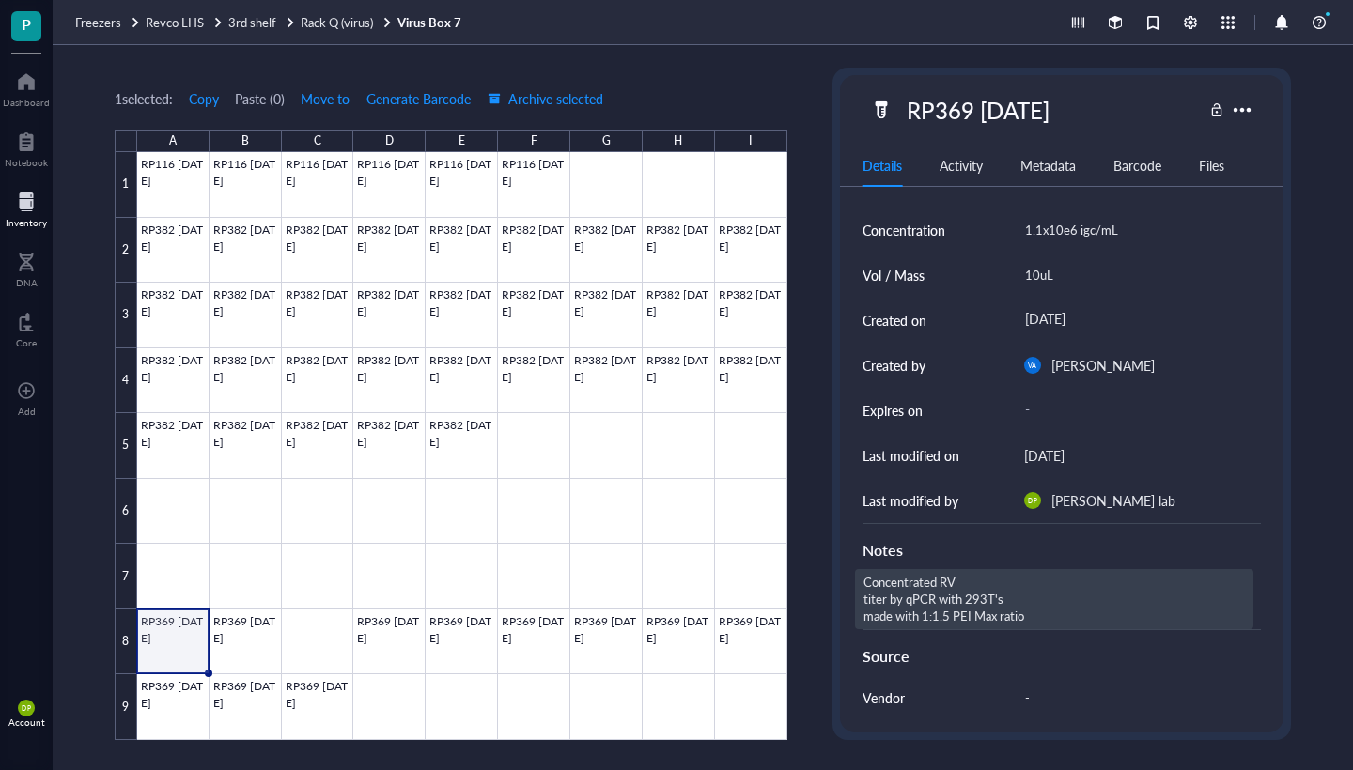
scroll to position [2, 0]
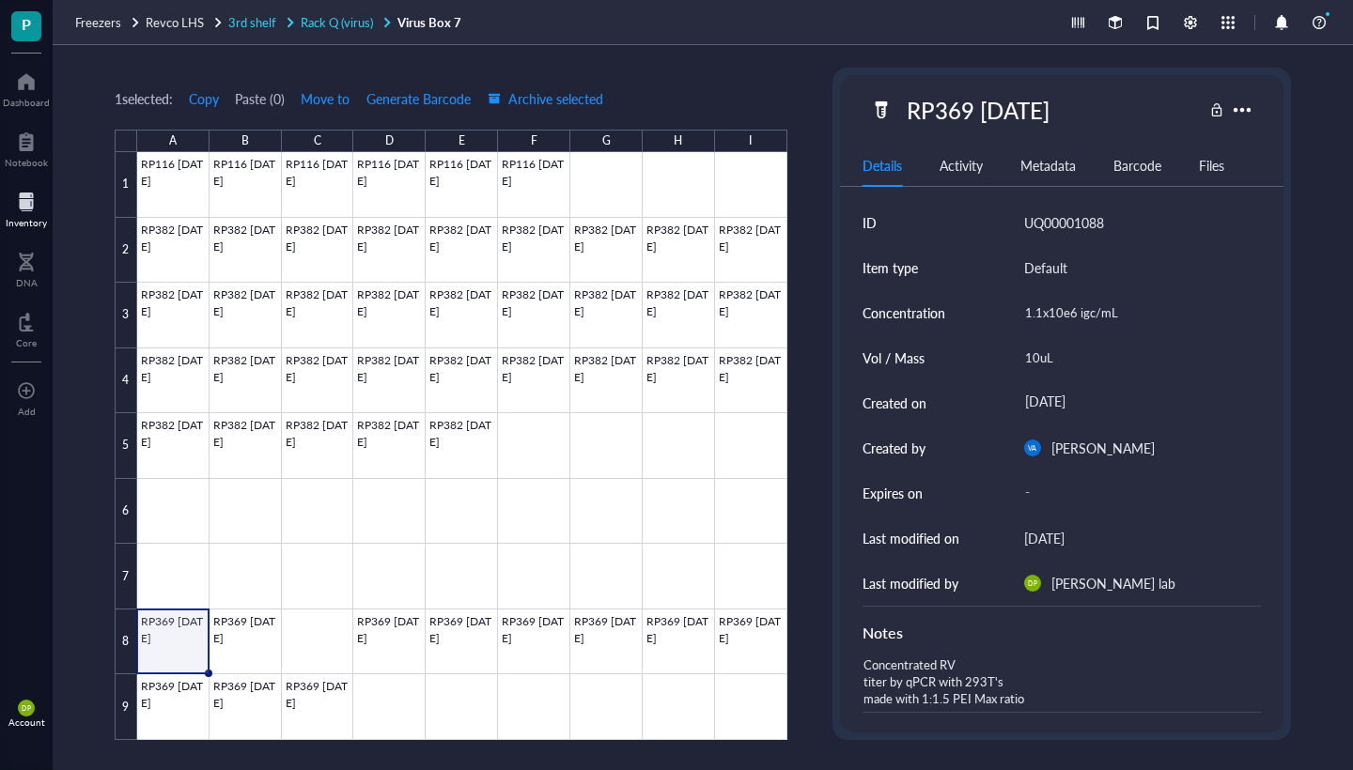
click at [350, 21] on span "Rack Q (virus)" at bounding box center [337, 22] width 72 height 18
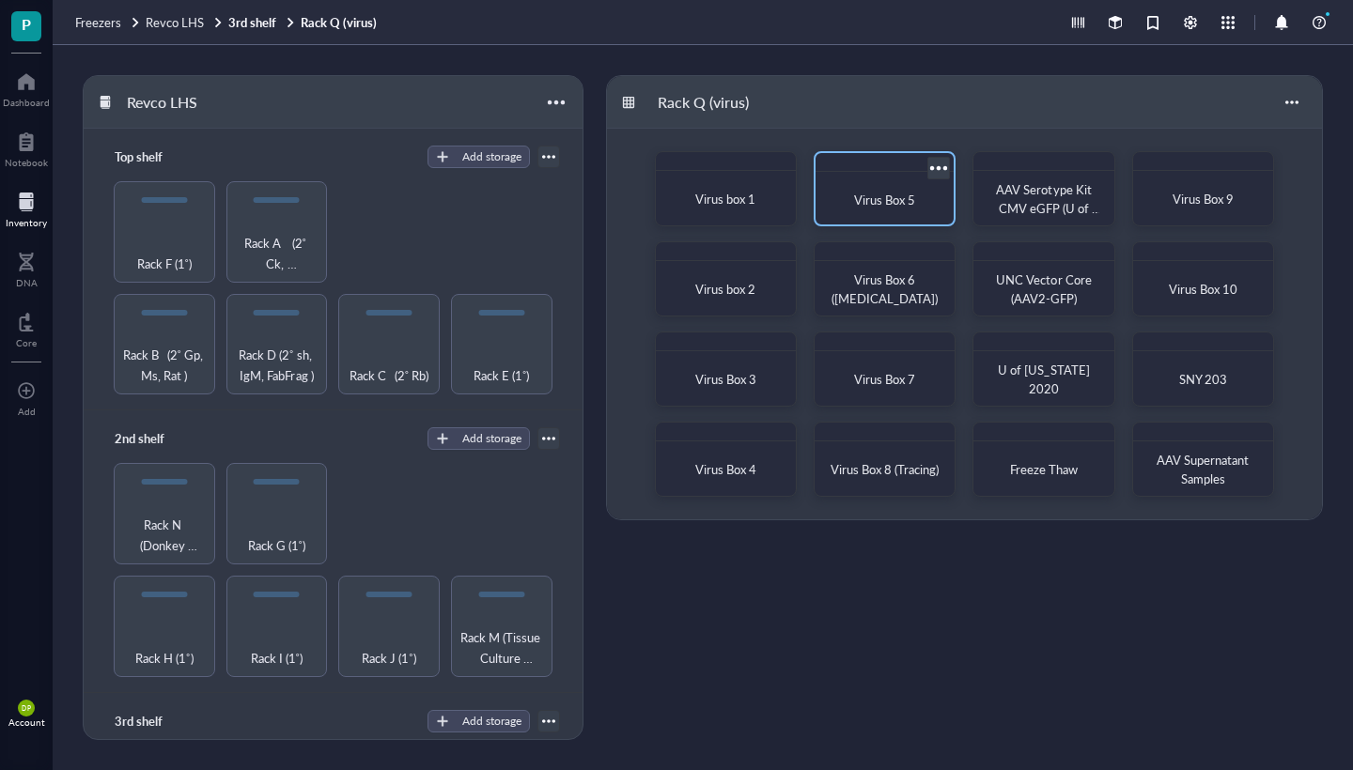
click at [907, 198] on span "Virus Box 5" at bounding box center [884, 200] width 61 height 18
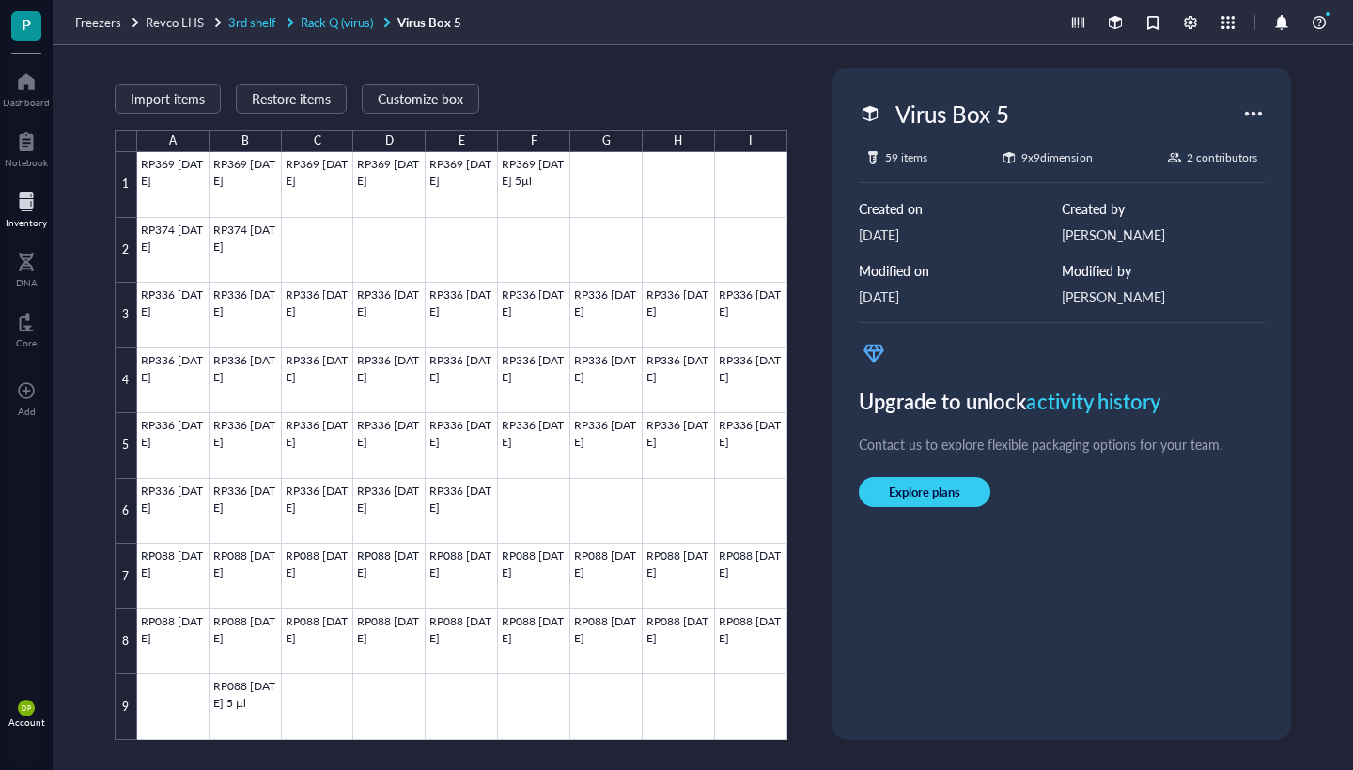
click at [351, 23] on span "Rack Q (virus)" at bounding box center [337, 22] width 72 height 18
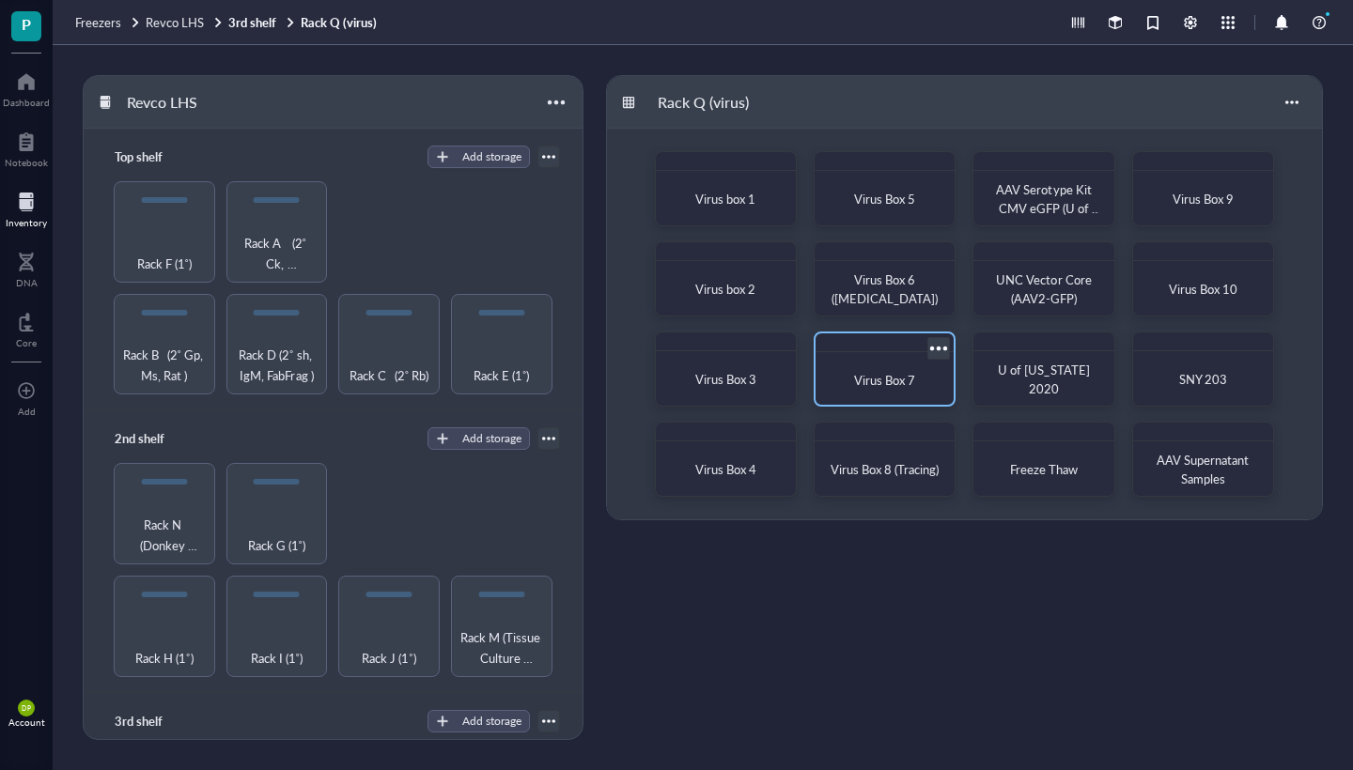
click at [879, 358] on div "Virus Box 7" at bounding box center [885, 369] width 142 height 75
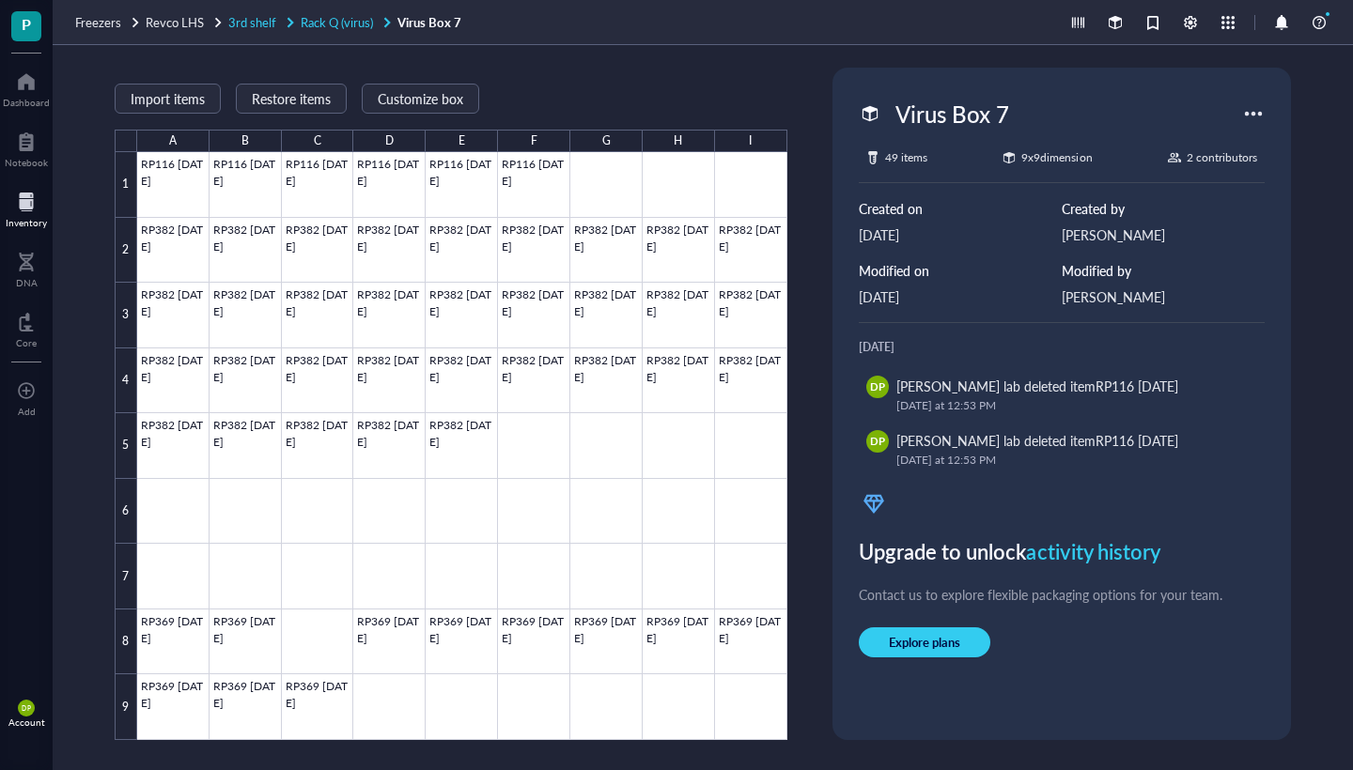
click at [366, 25] on span "Rack Q (virus)" at bounding box center [337, 22] width 72 height 18
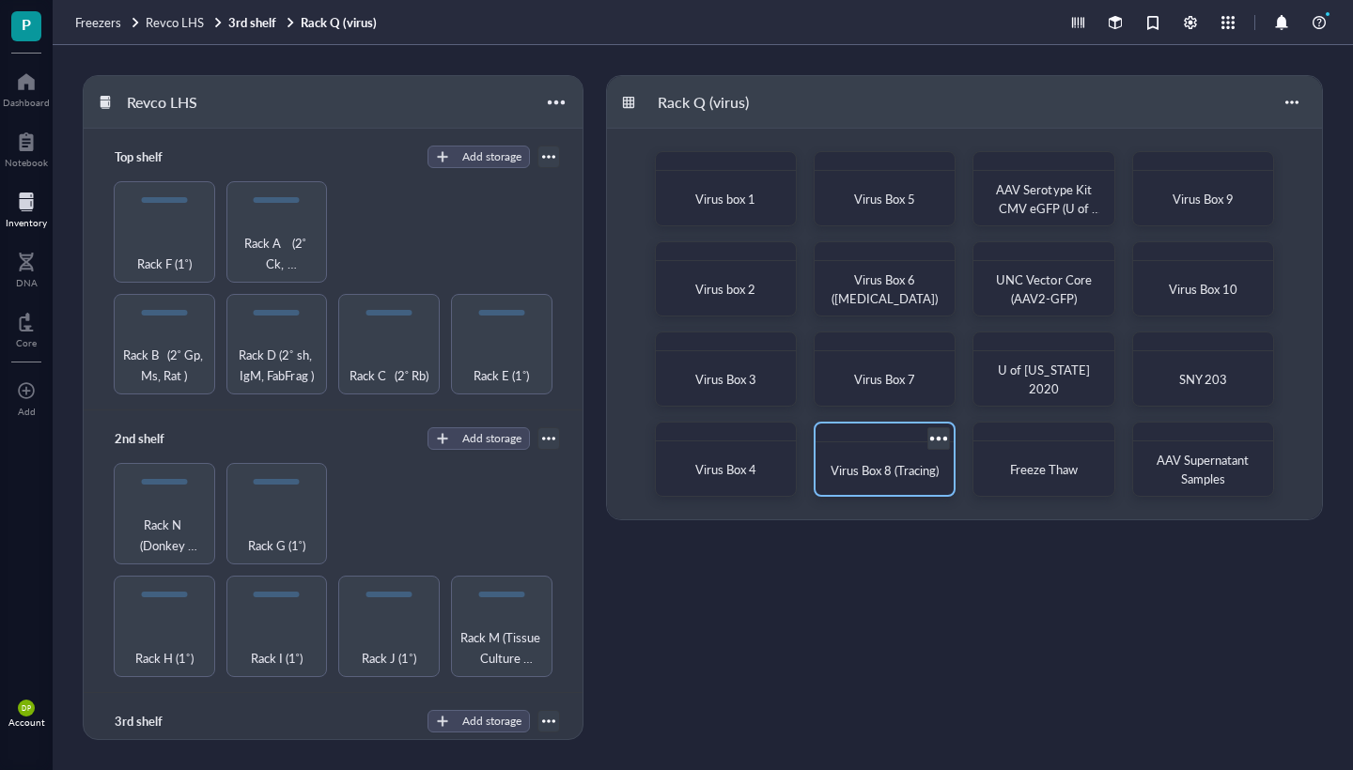
click at [905, 446] on div "Virus Box 8 (Tracing)" at bounding box center [885, 459] width 142 height 75
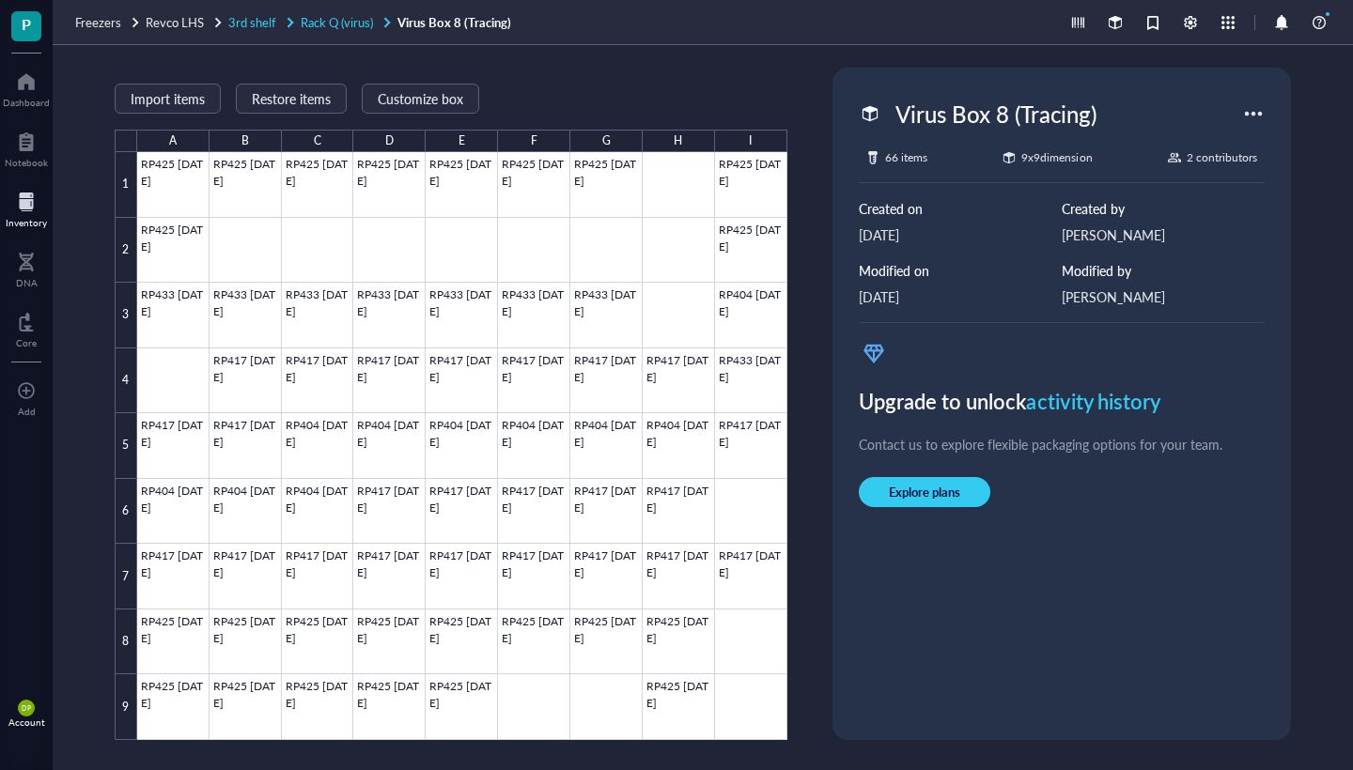
click at [362, 21] on span "Rack Q (virus)" at bounding box center [337, 22] width 72 height 18
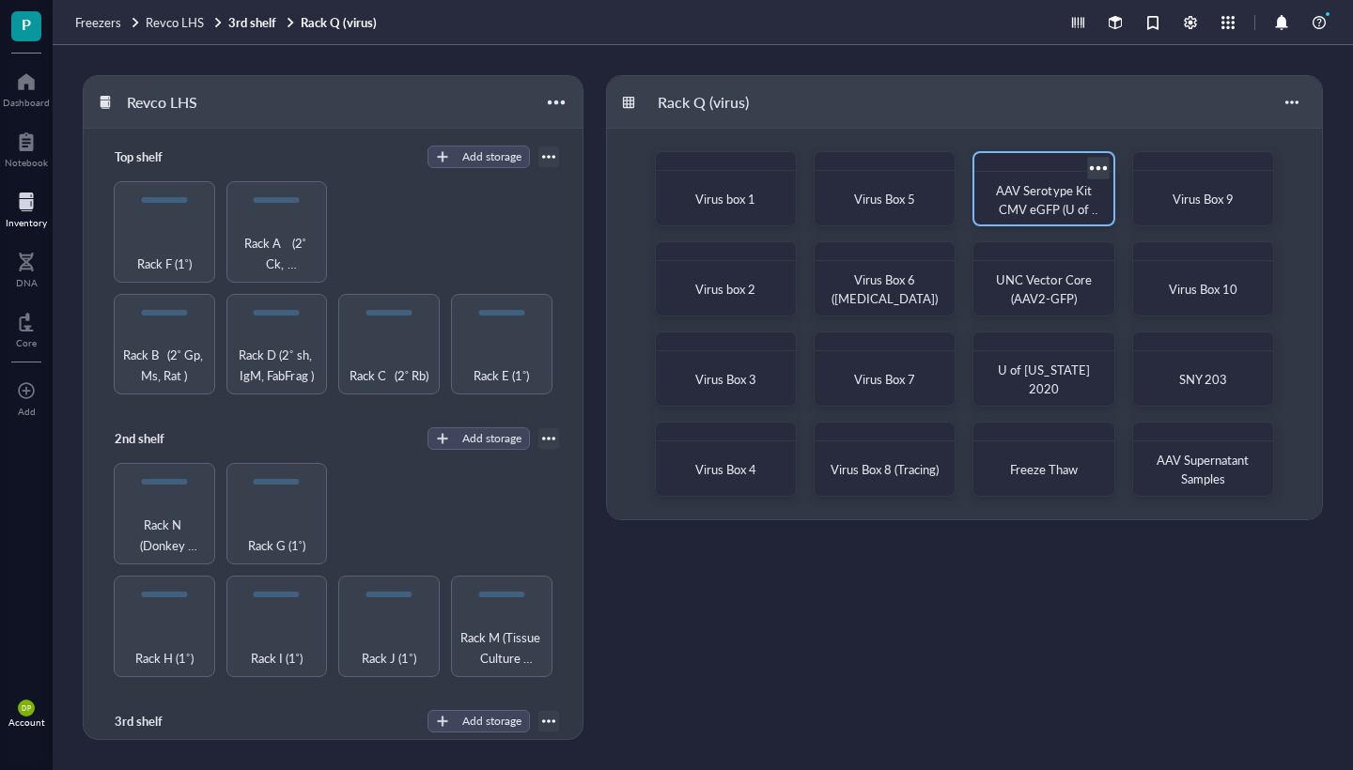
click at [1053, 220] on div "AAV Serotype Kit CMV eGFP (U of [US_STATE])" at bounding box center [1043, 199] width 123 height 41
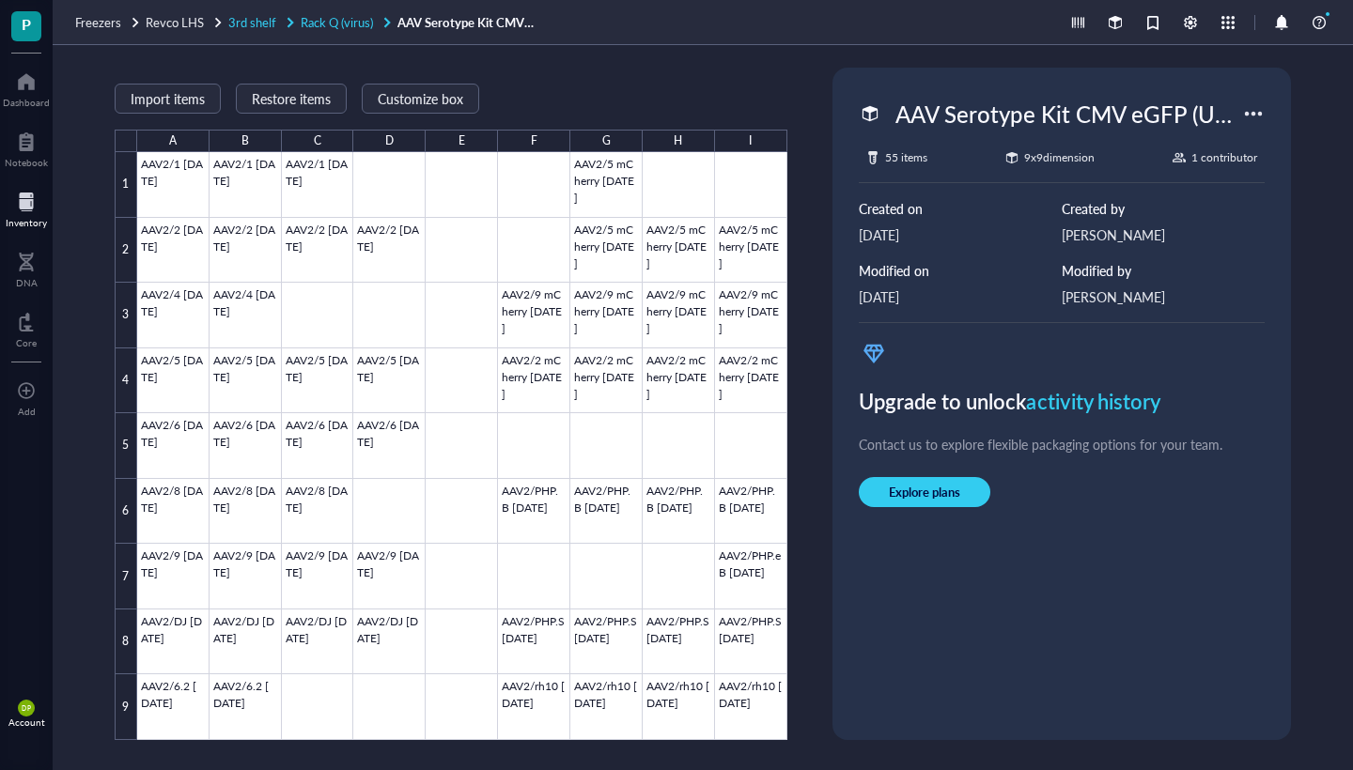
click at [370, 18] on span "Rack Q (virus)" at bounding box center [337, 22] width 72 height 18
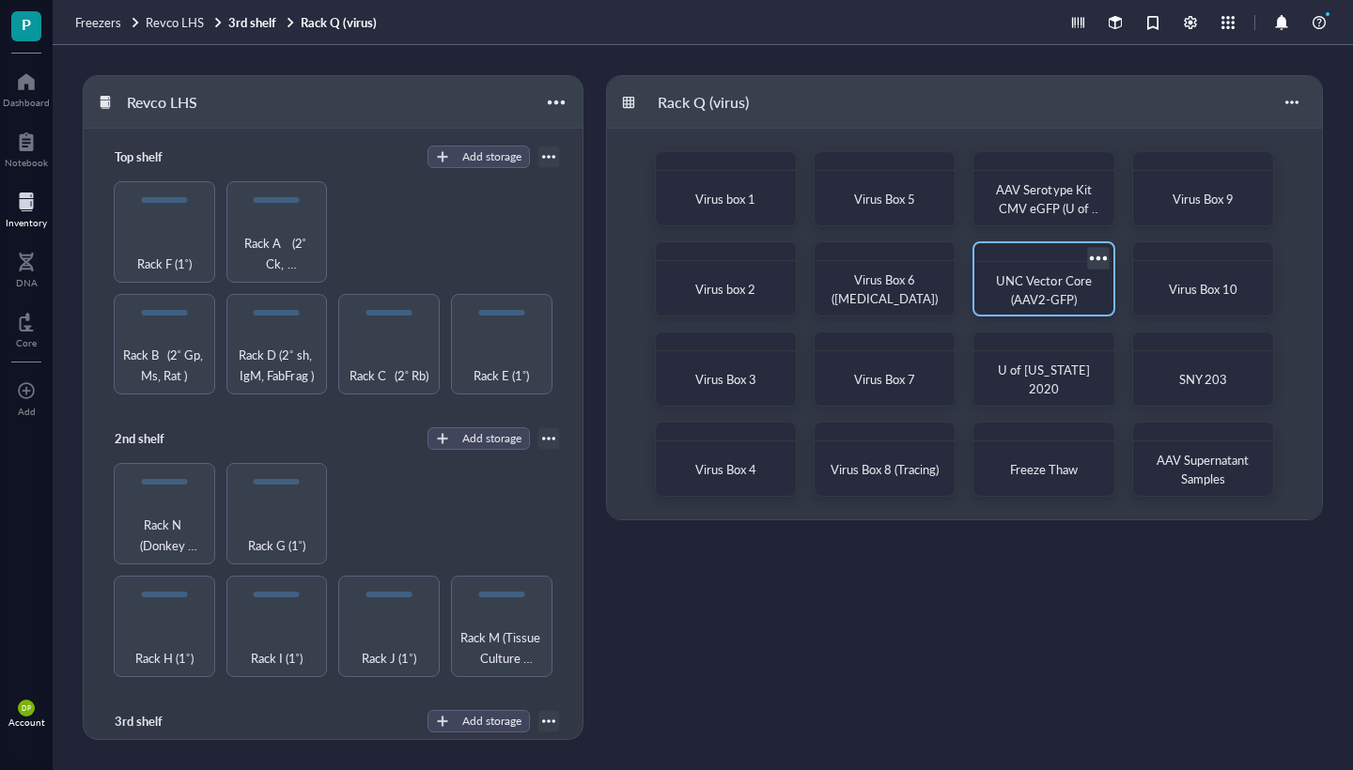
click at [1010, 289] on div "UNC Vector Core (AAV2-GFP)" at bounding box center [1043, 290] width 108 height 38
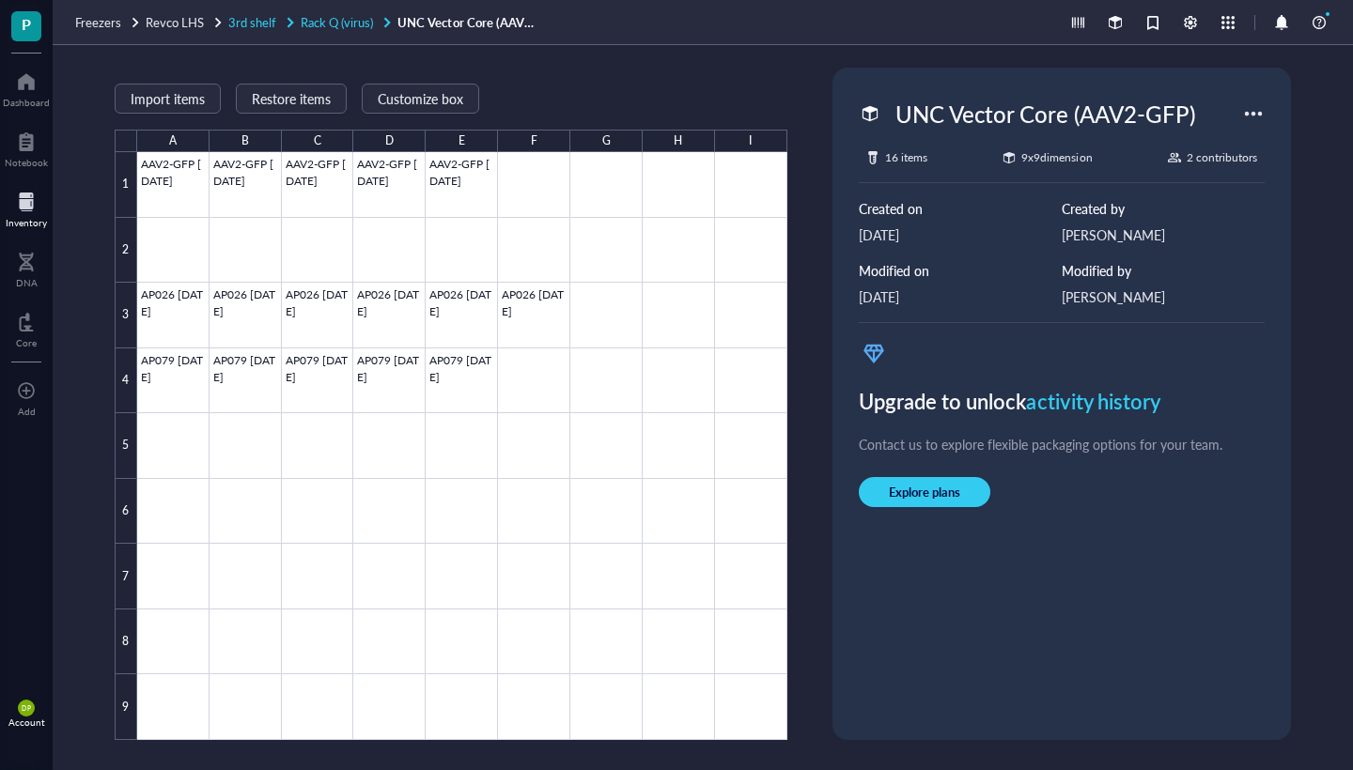
click at [365, 23] on span "Rack Q (virus)" at bounding box center [337, 22] width 72 height 18
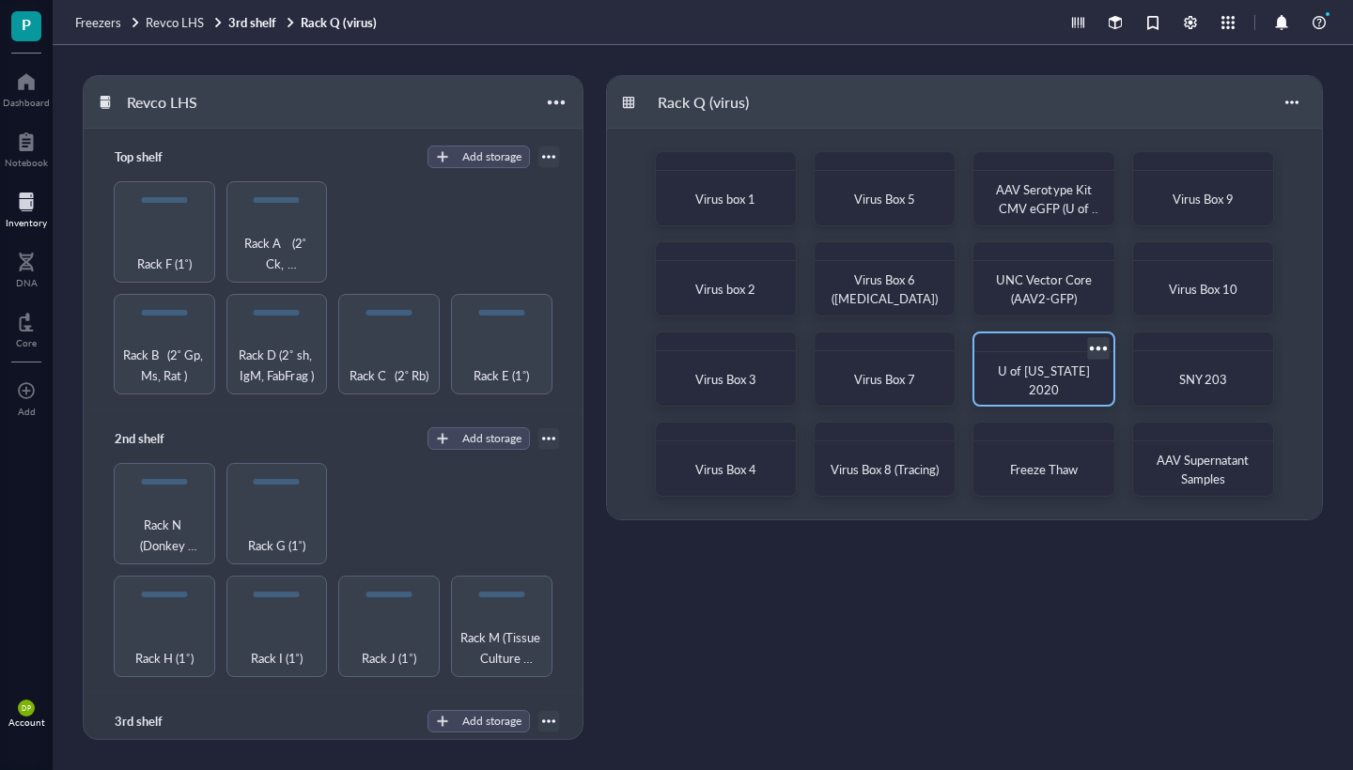
click at [1027, 382] on span "U of [US_STATE] 2020" at bounding box center [1045, 380] width 94 height 37
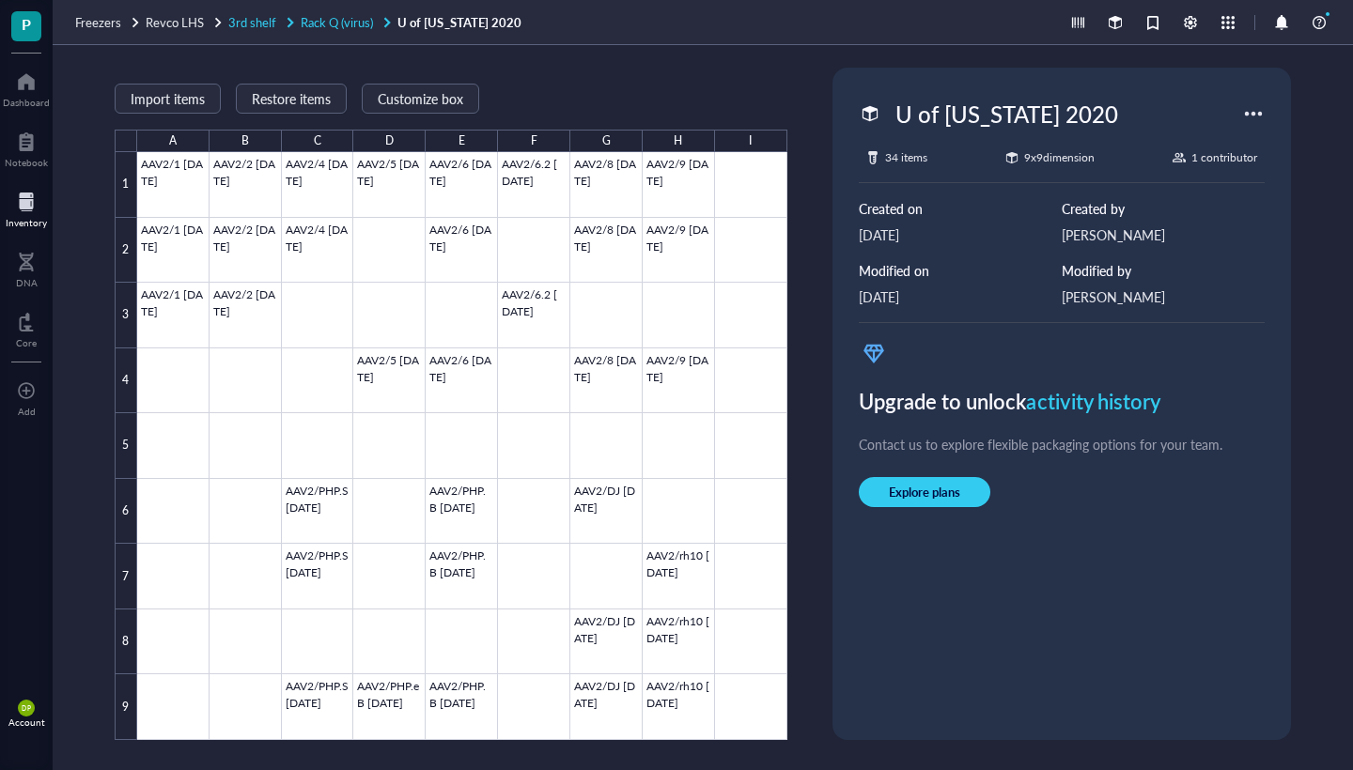
click at [355, 23] on span "Rack Q (virus)" at bounding box center [337, 22] width 72 height 18
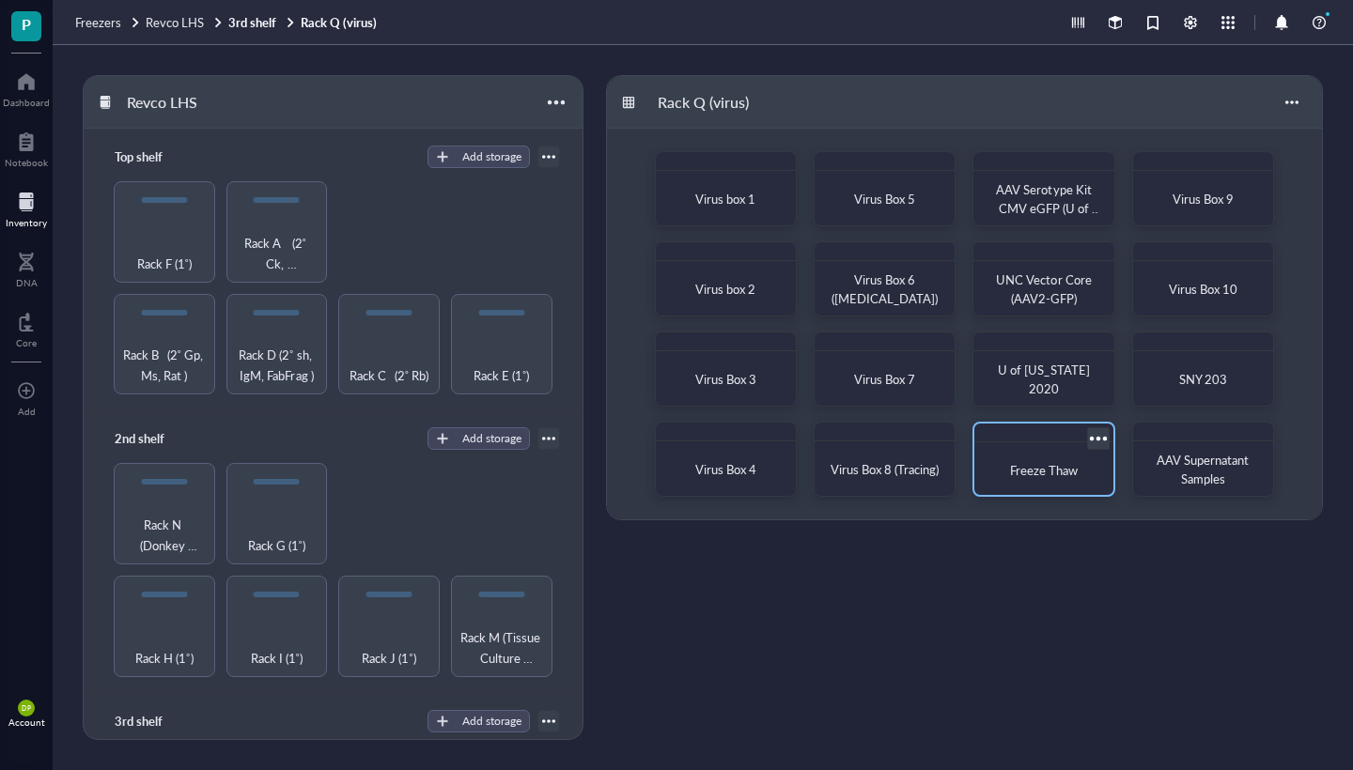
click at [1068, 472] on span "Freeze Thaw" at bounding box center [1044, 470] width 68 height 18
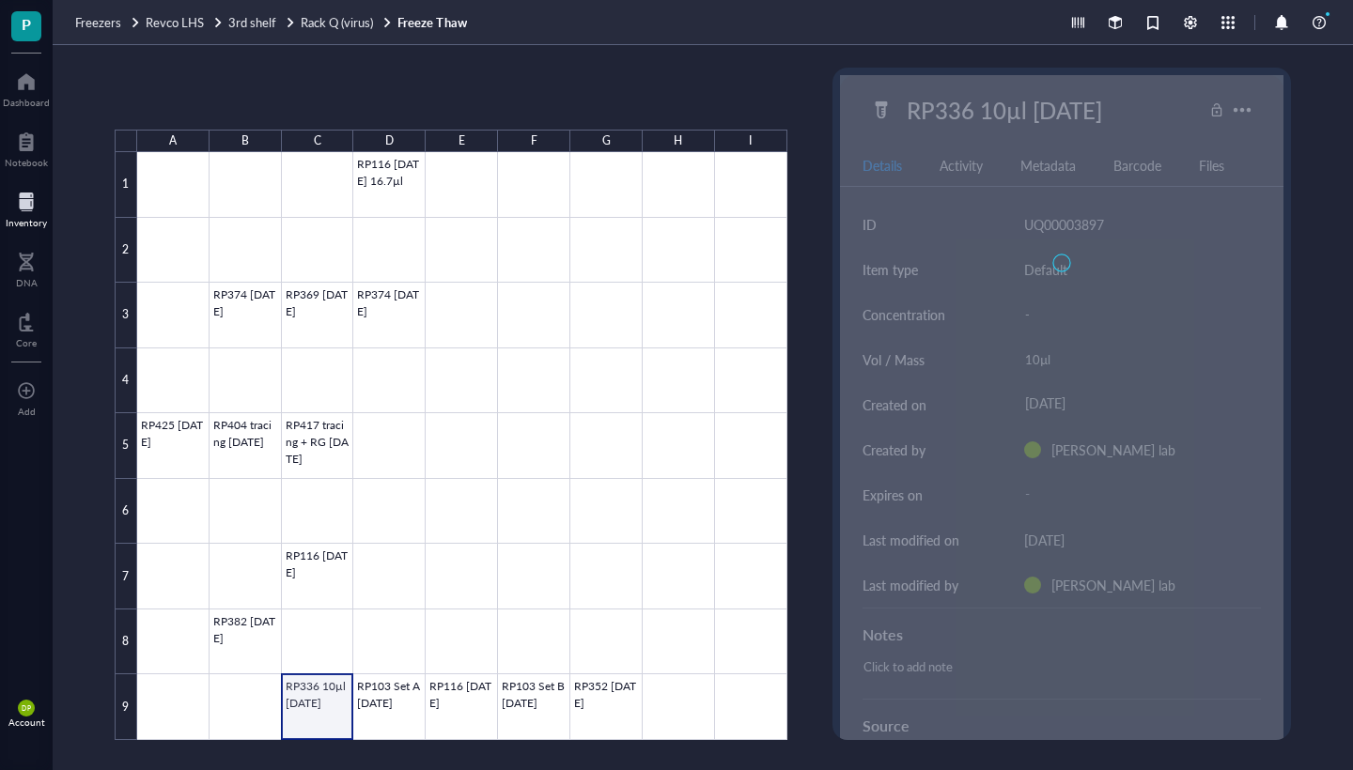
click at [308, 713] on div at bounding box center [462, 446] width 650 height 588
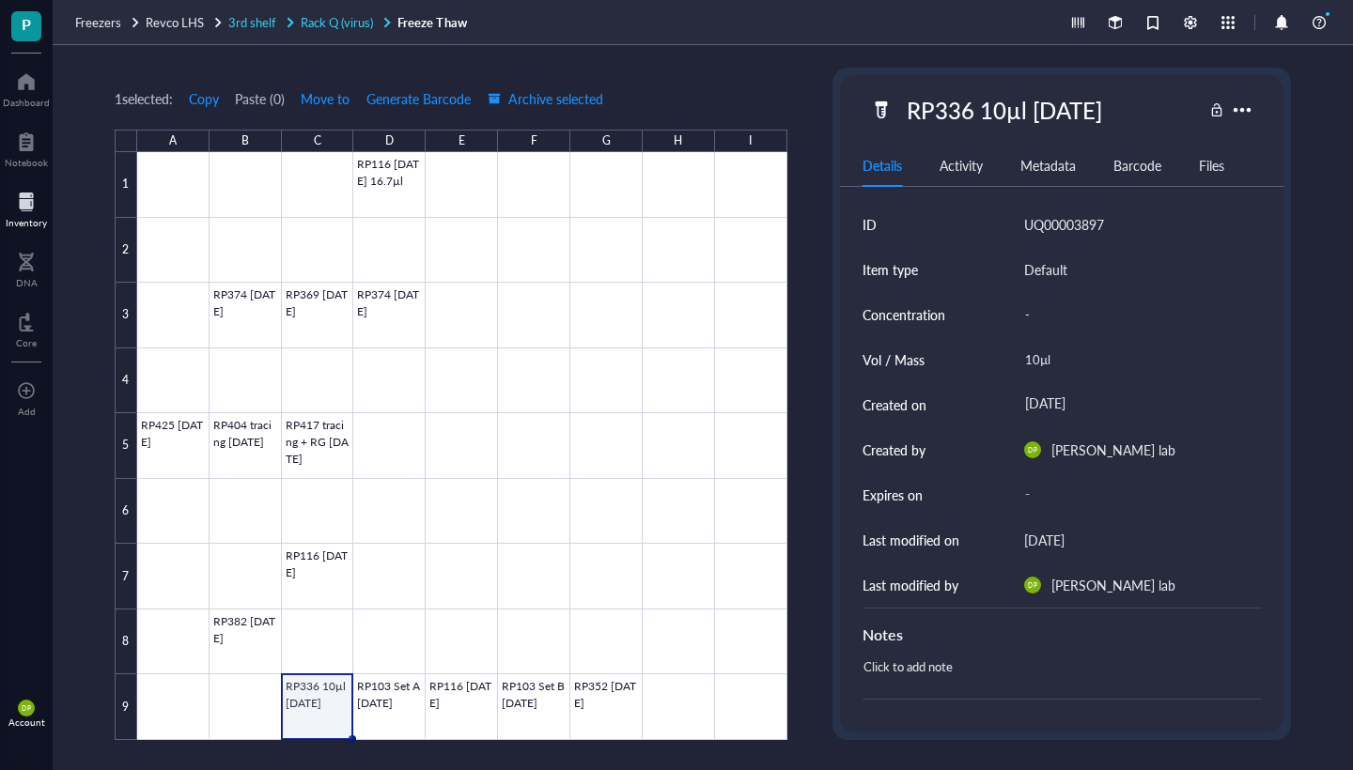
click at [349, 28] on span "Rack Q (virus)" at bounding box center [337, 22] width 72 height 18
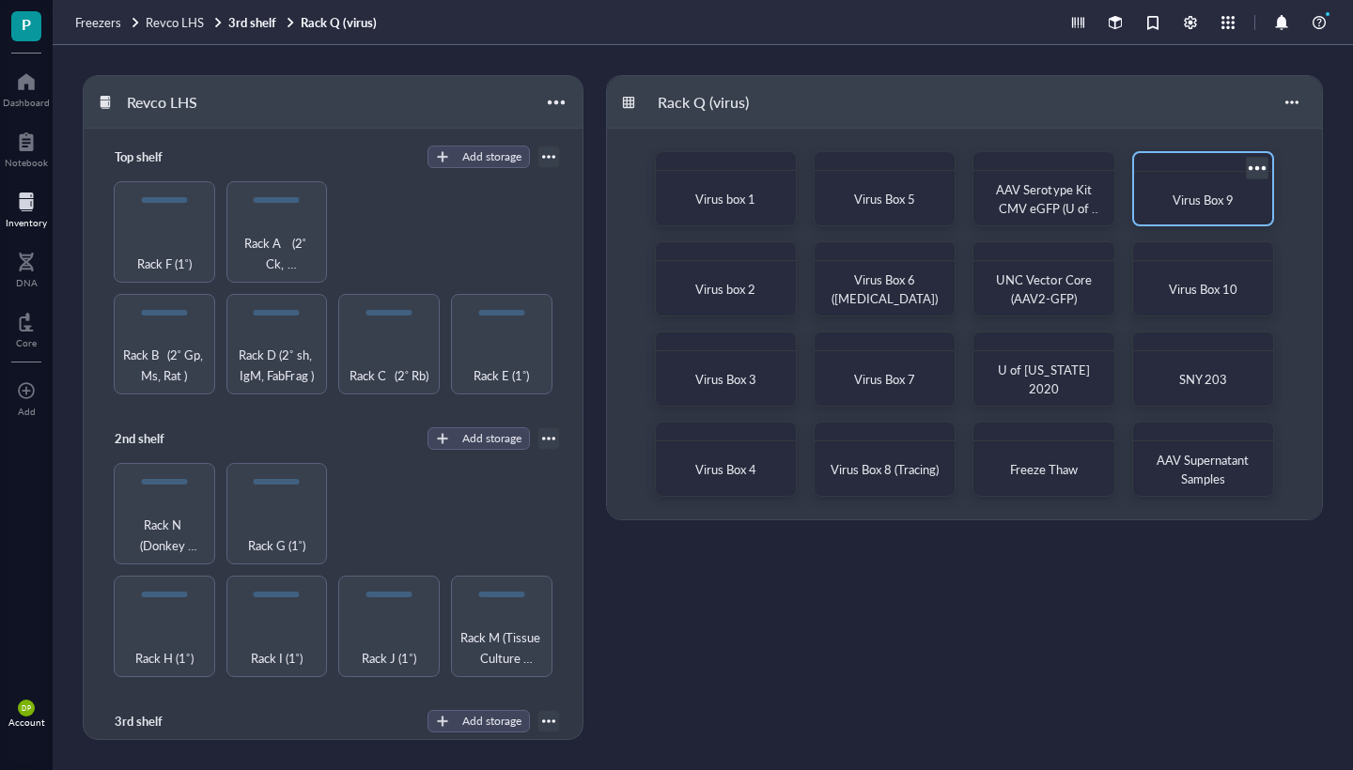
click at [1193, 208] on span "Virus Box 9" at bounding box center [1202, 200] width 61 height 18
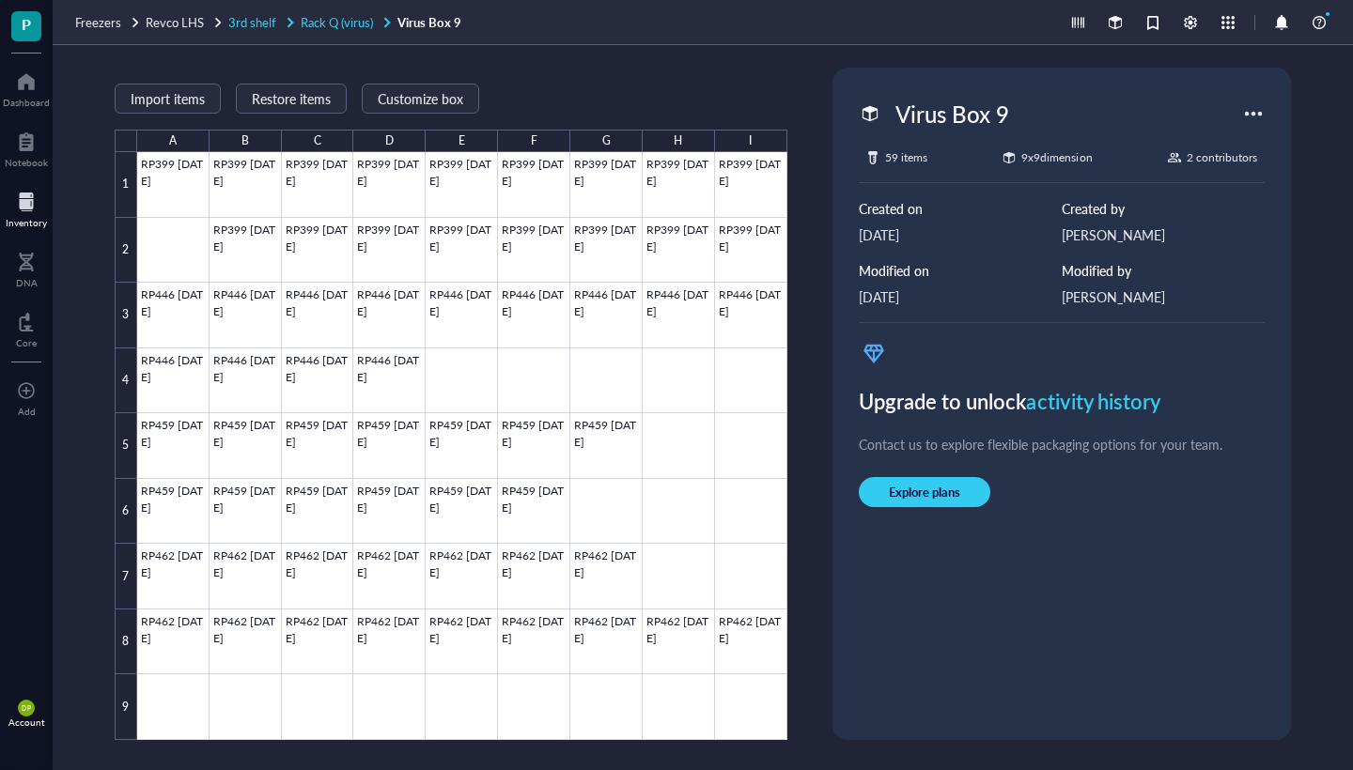
click at [367, 22] on span "Rack Q (virus)" at bounding box center [337, 22] width 72 height 18
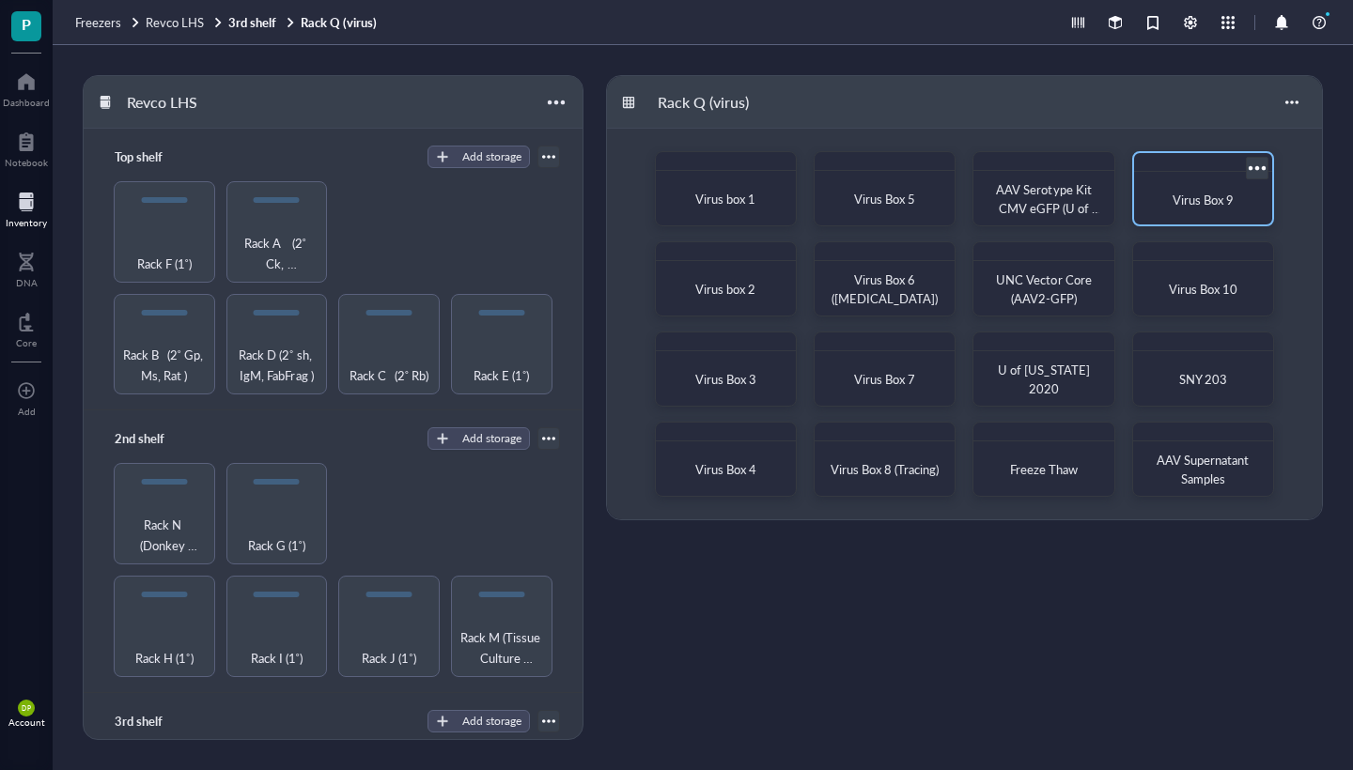
click at [1195, 199] on span "Virus Box 9" at bounding box center [1202, 200] width 61 height 18
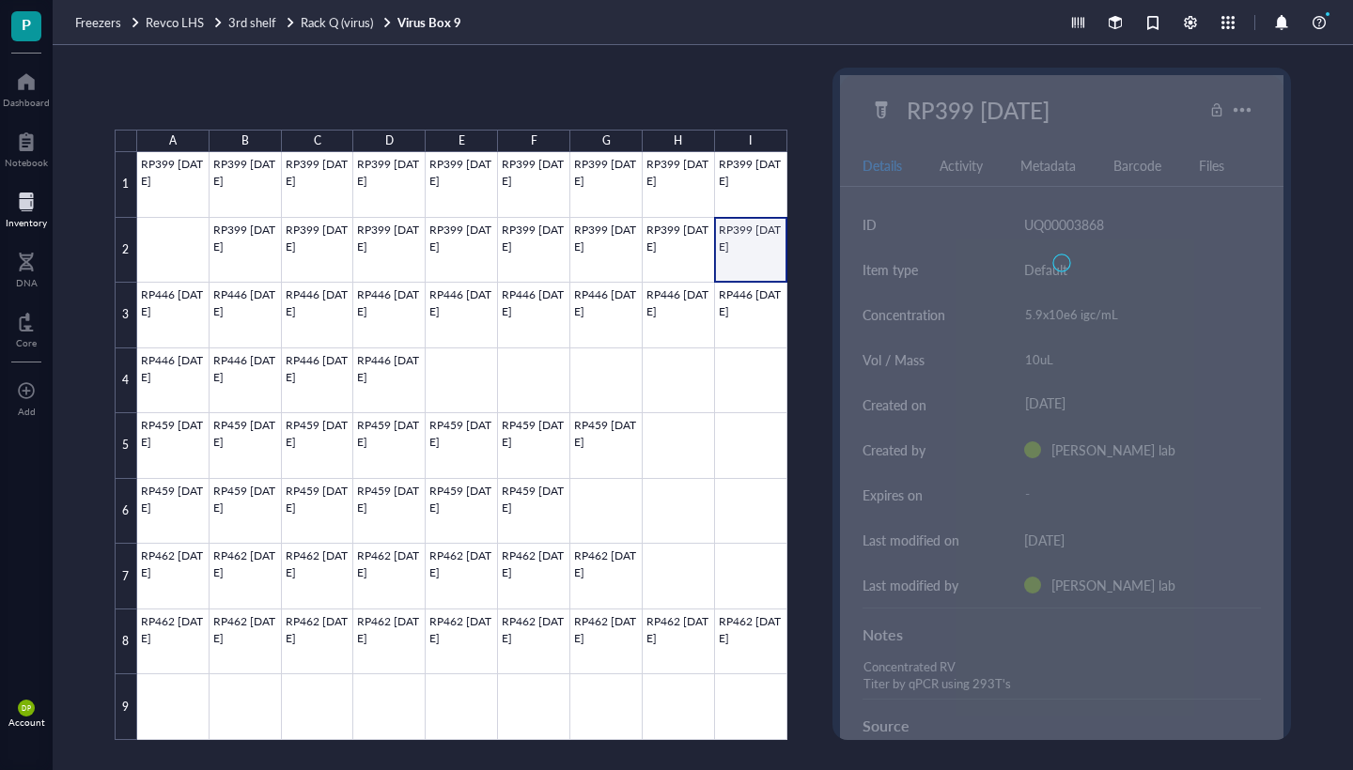
click at [744, 243] on div at bounding box center [462, 446] width 650 height 588
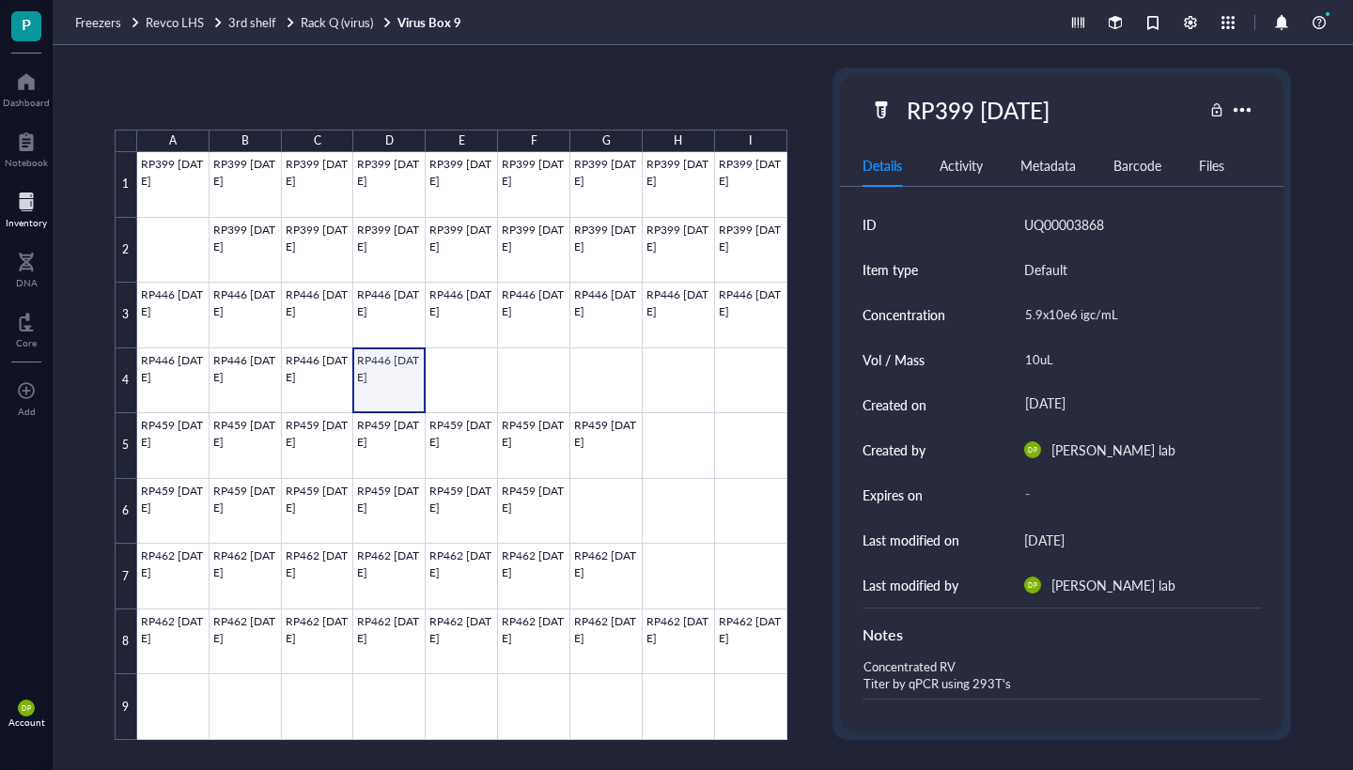
click at [397, 399] on div at bounding box center [462, 446] width 650 height 588
click at [176, 455] on div at bounding box center [462, 446] width 650 height 588
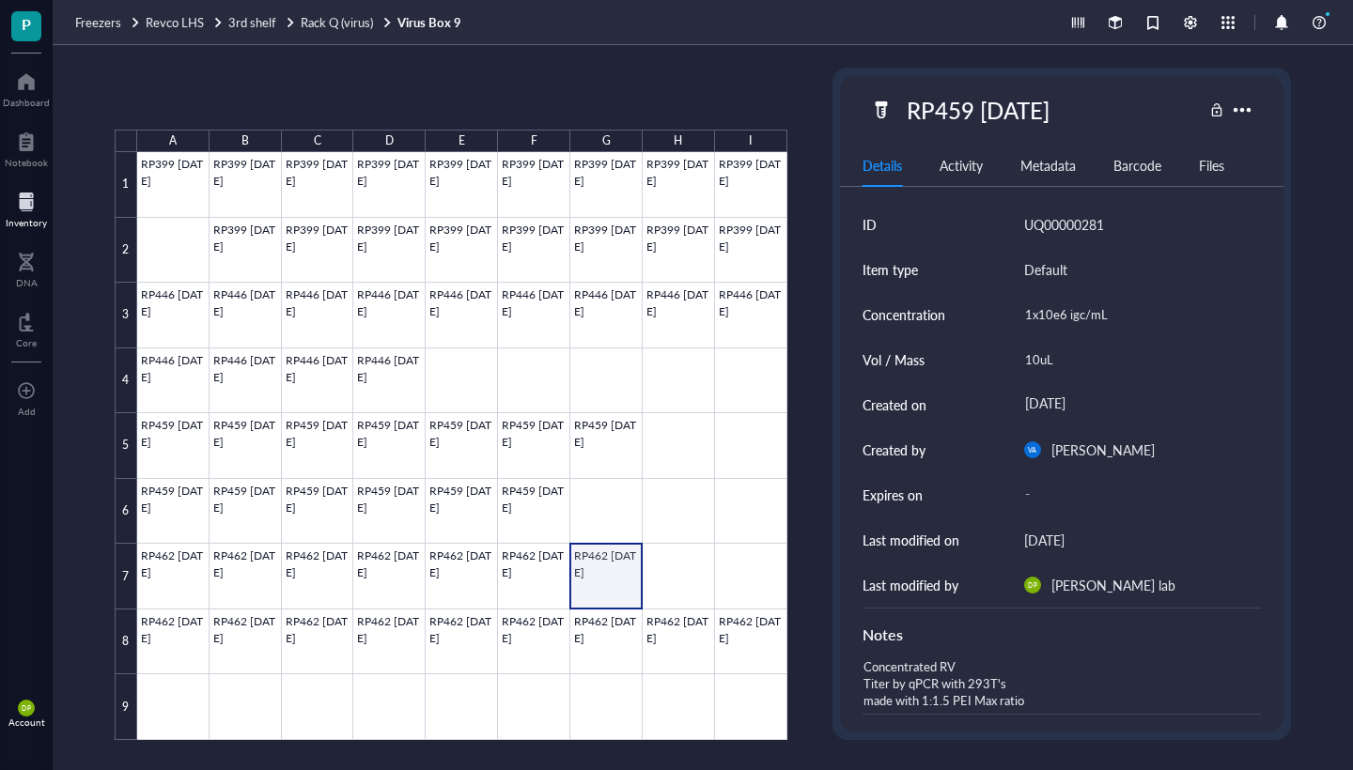
click at [614, 594] on div at bounding box center [462, 446] width 650 height 588
